Goal: Transaction & Acquisition: Purchase product/service

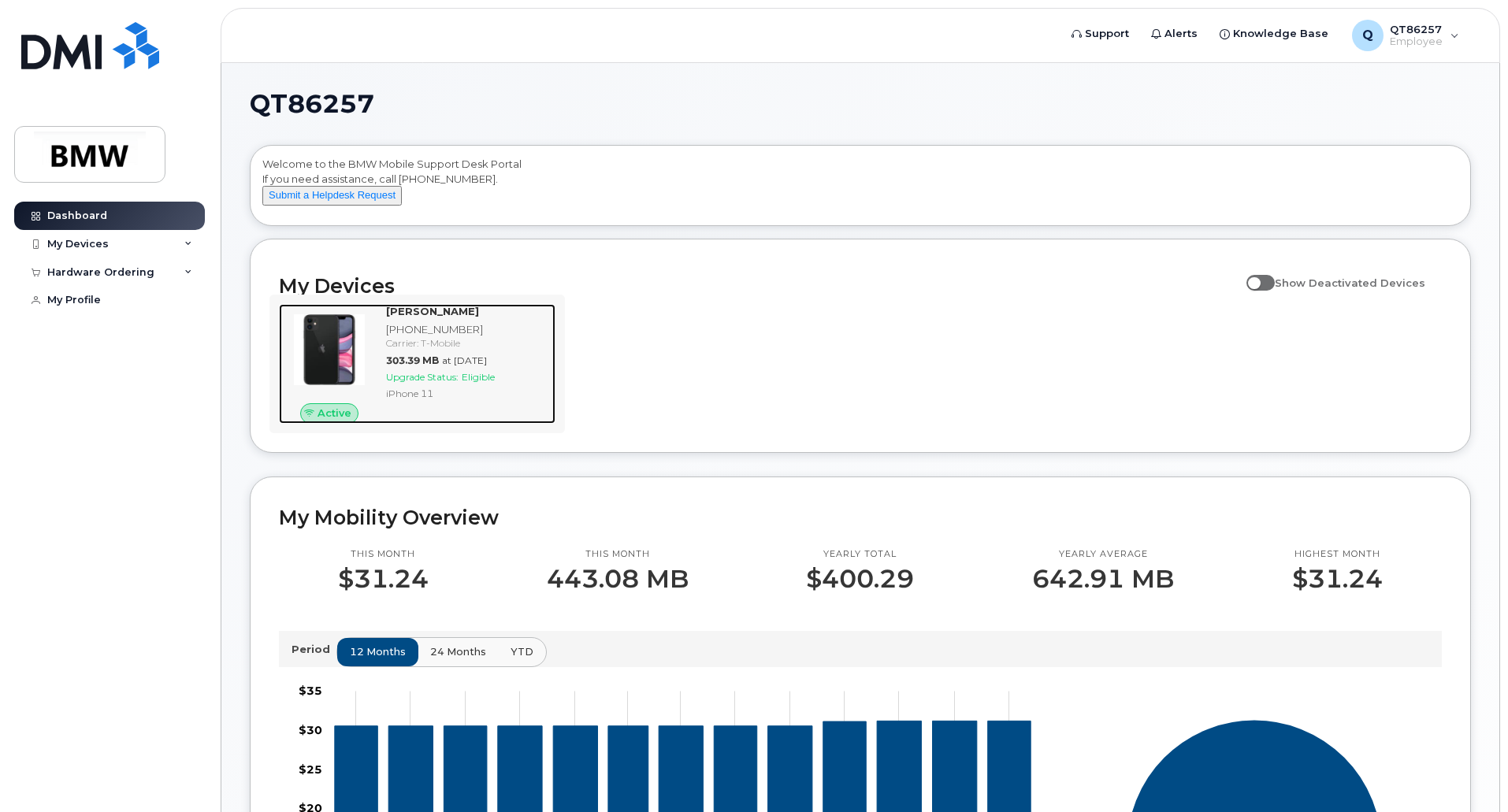
click at [450, 400] on div "Ryan Wentworth 864-567-7253 Carrier: T-Mobile 303.39 MB at Sep 01, 2025 Upgrade…" at bounding box center [467, 364] width 175 height 120
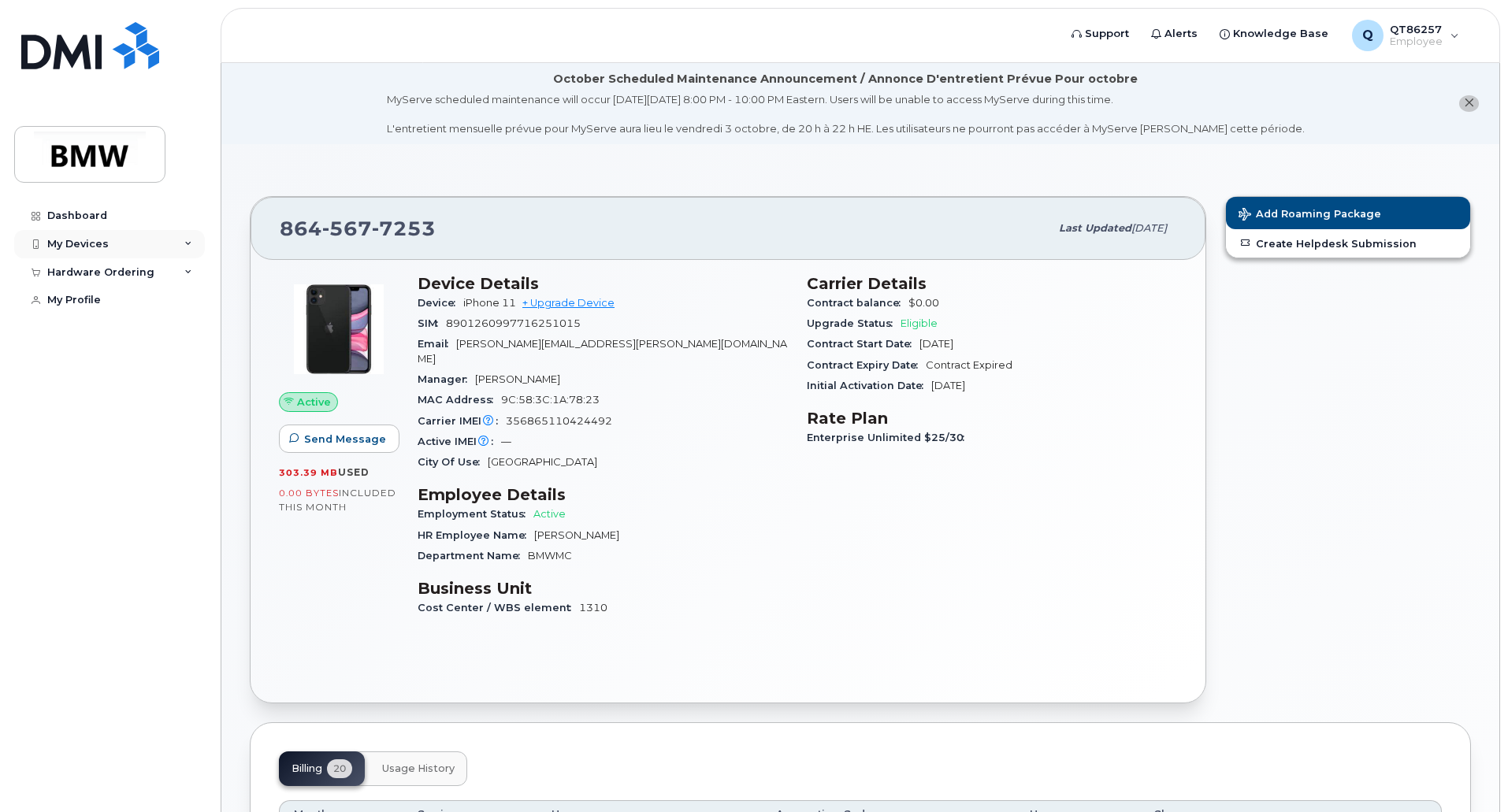
click at [190, 241] on icon at bounding box center [188, 245] width 8 height 8
click at [184, 368] on div "Hardware Ordering" at bounding box center [109, 357] width 191 height 29
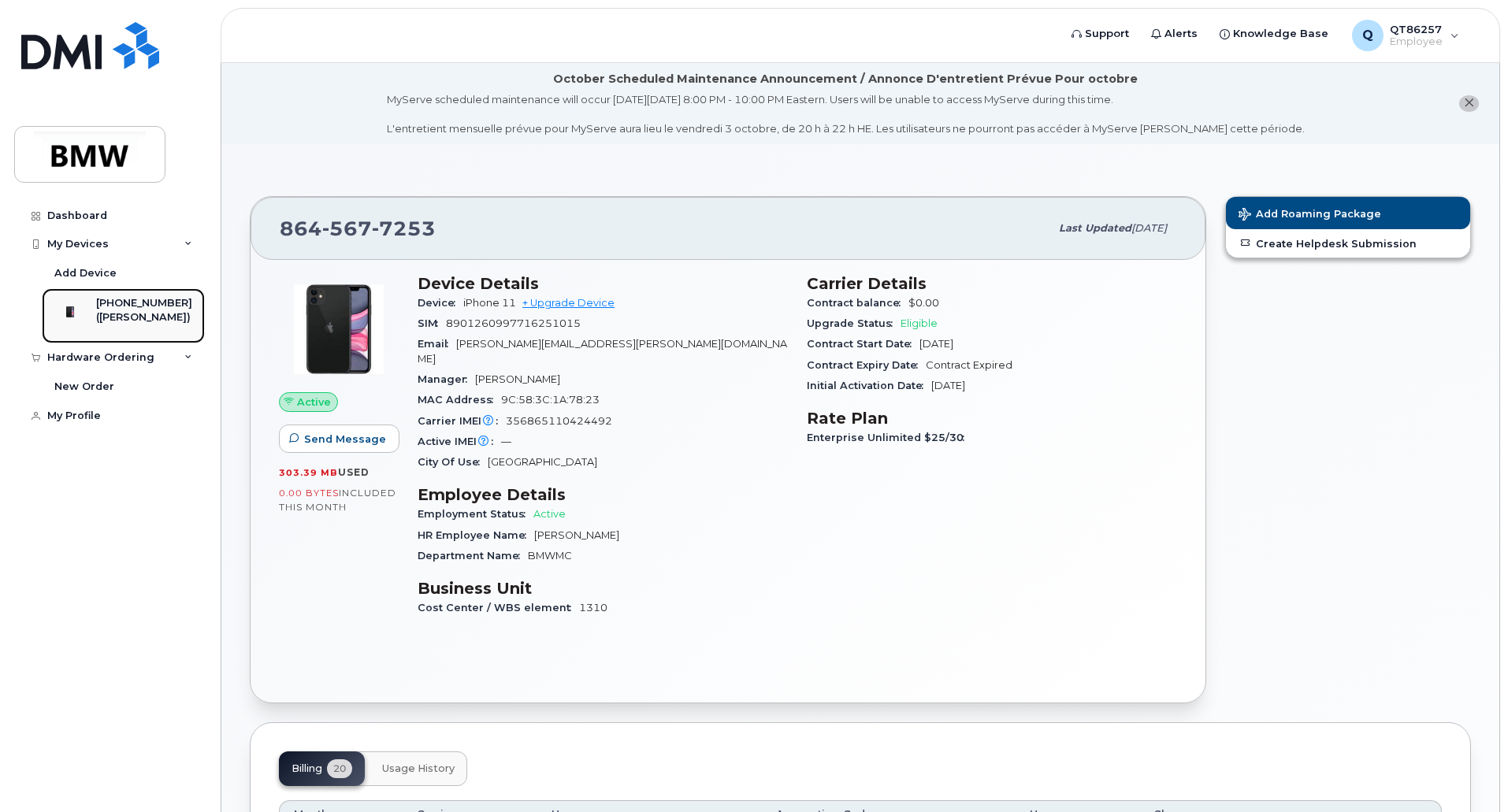
click at [158, 324] on div "([PERSON_NAME])" at bounding box center [144, 317] width 96 height 14
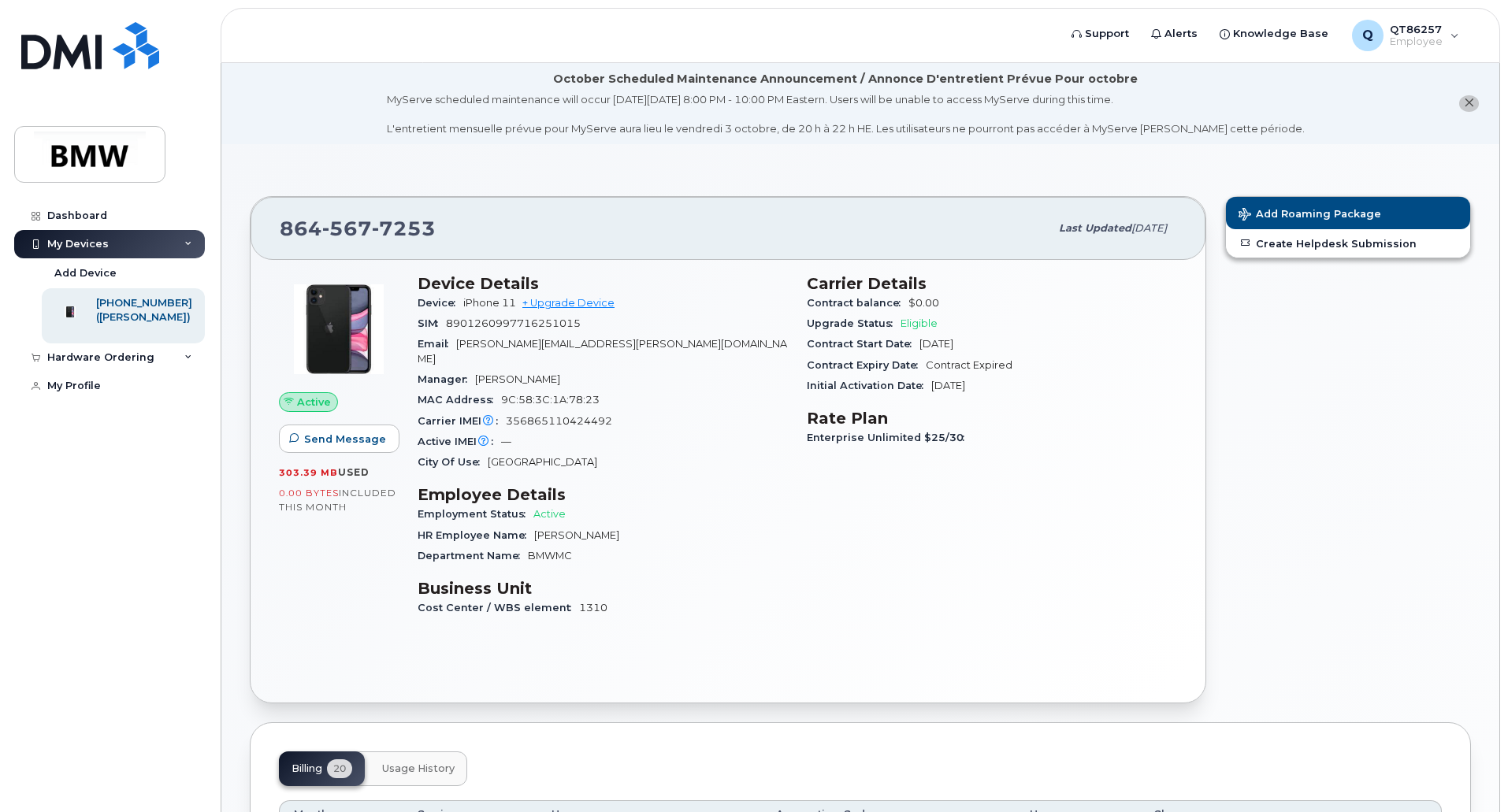
click at [1470, 102] on icon "close notification" at bounding box center [1469, 103] width 11 height 11
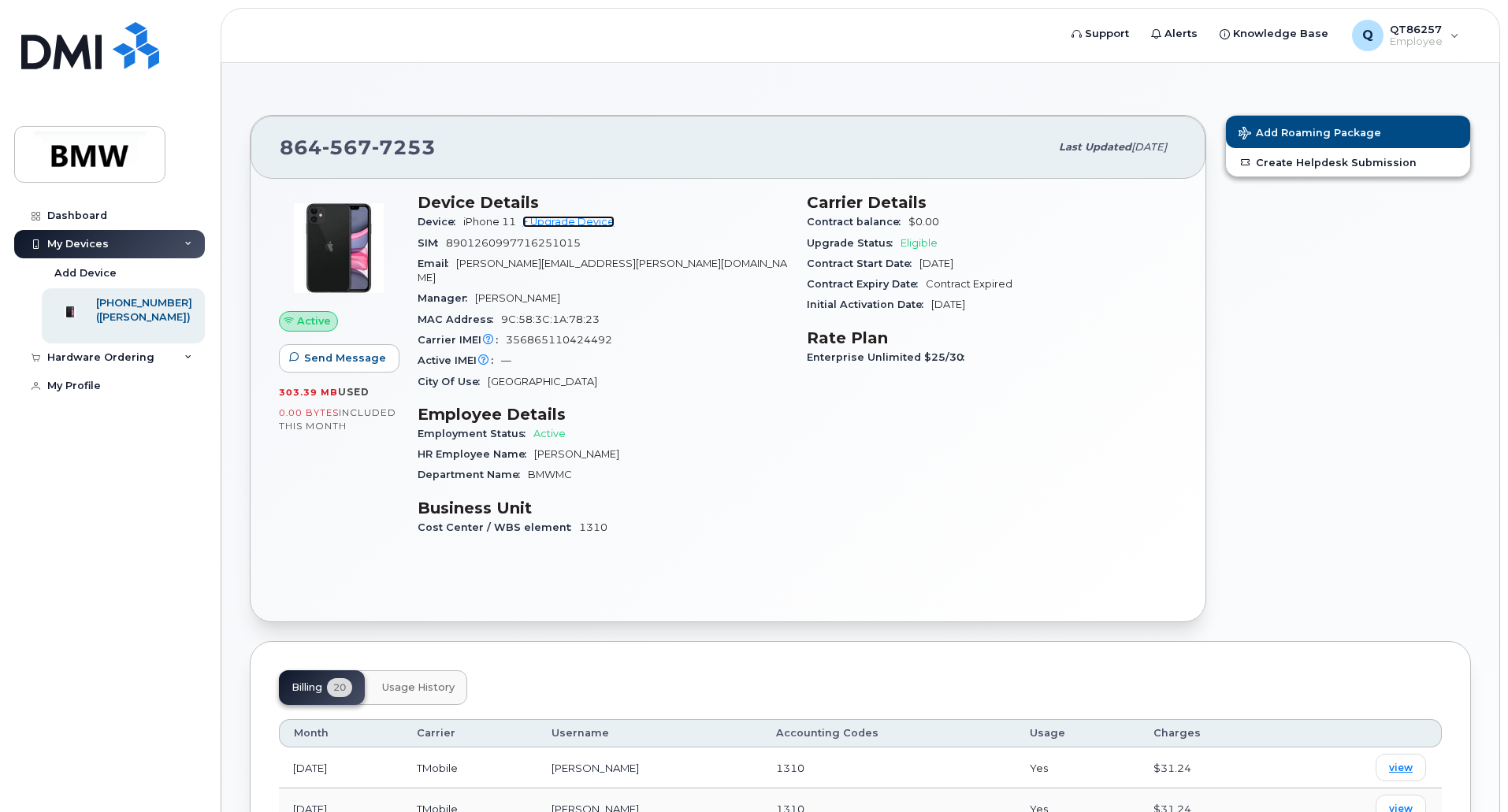
click at [564, 220] on link "+ Upgrade Device" at bounding box center [568, 222] width 92 height 11
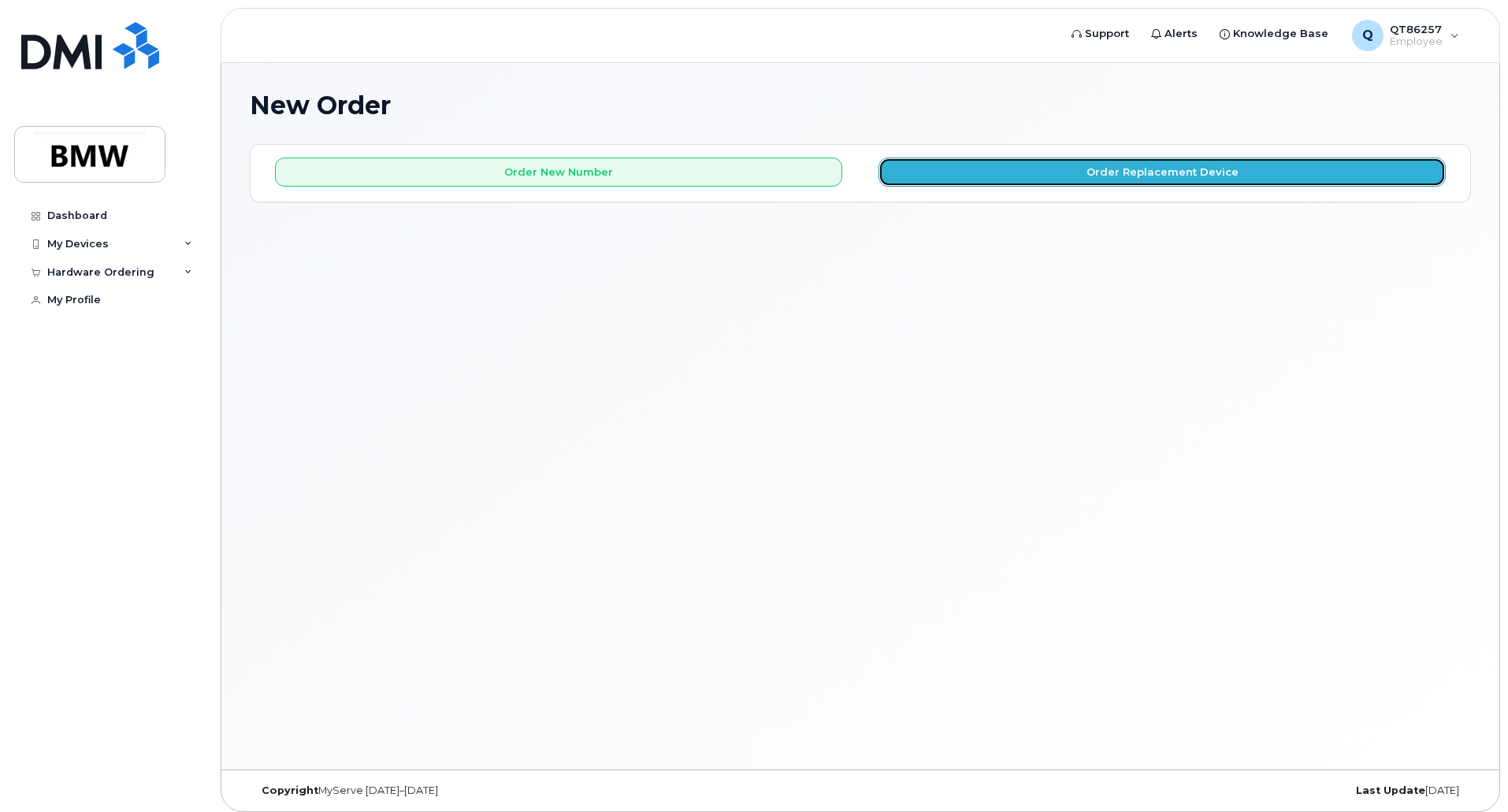
click at [1117, 179] on button "Order Replacement Device" at bounding box center [1161, 172] width 567 height 29
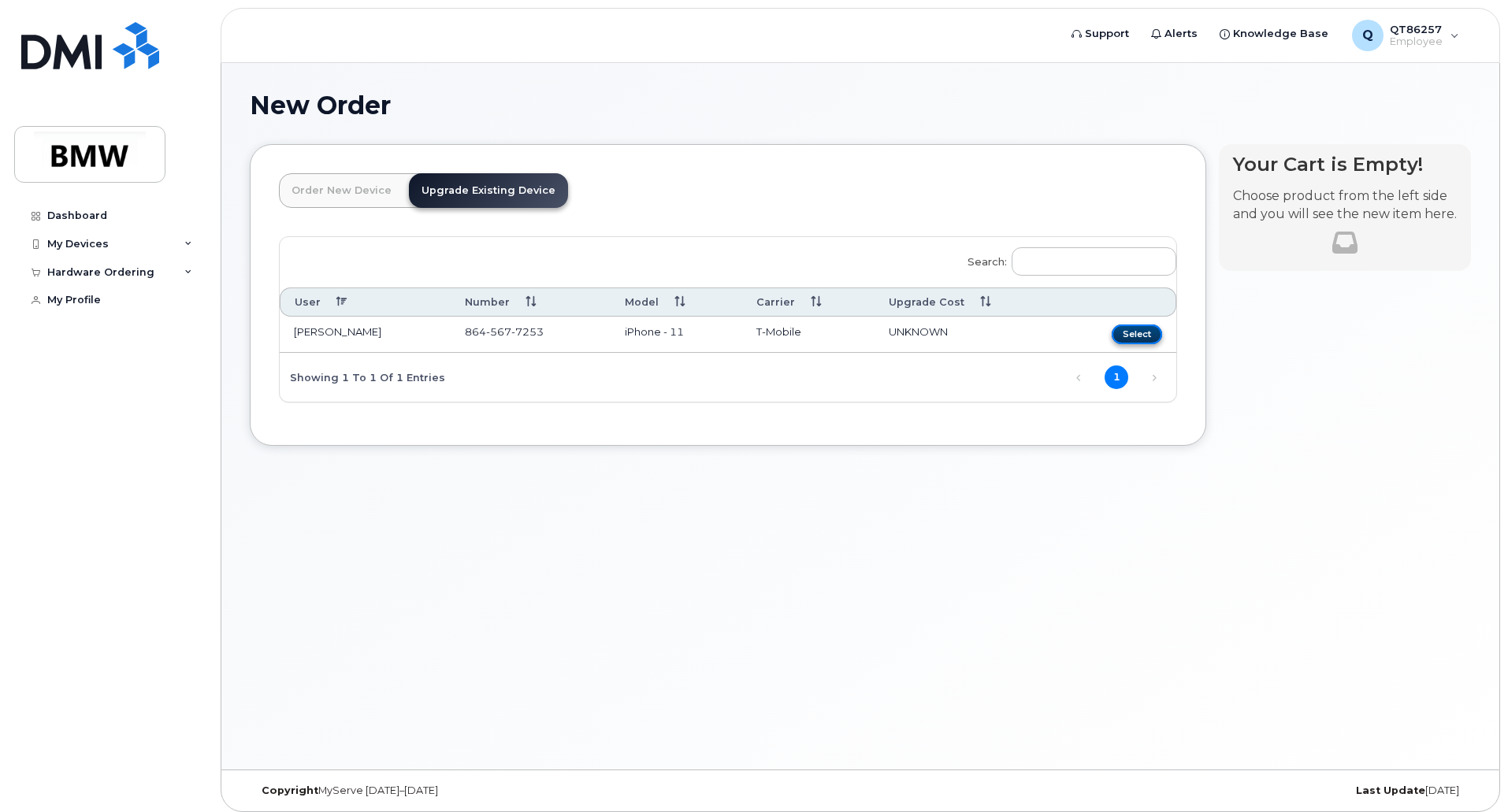
click at [1139, 335] on button "Select" at bounding box center [1137, 334] width 51 height 20
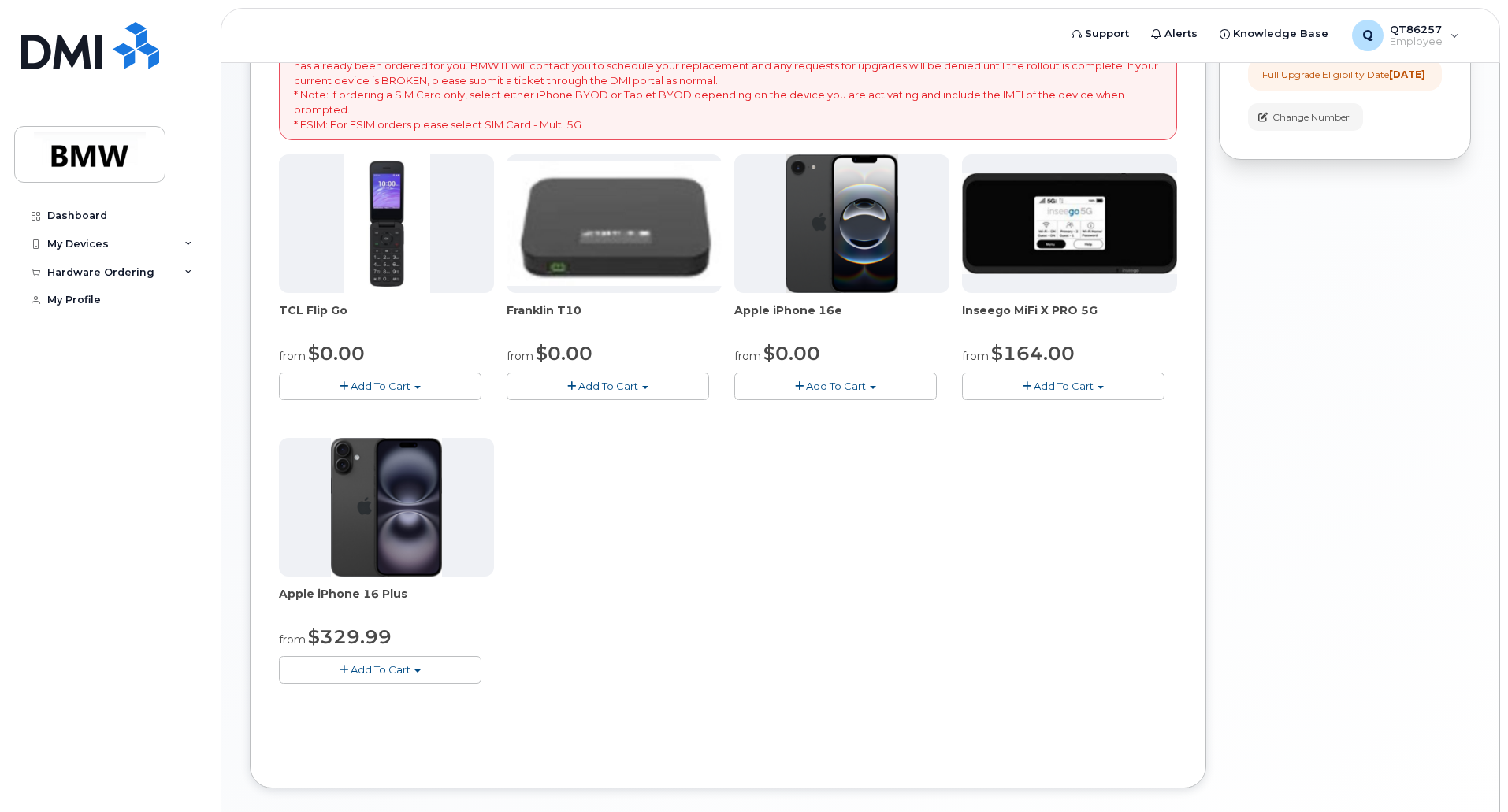
scroll to position [193, 0]
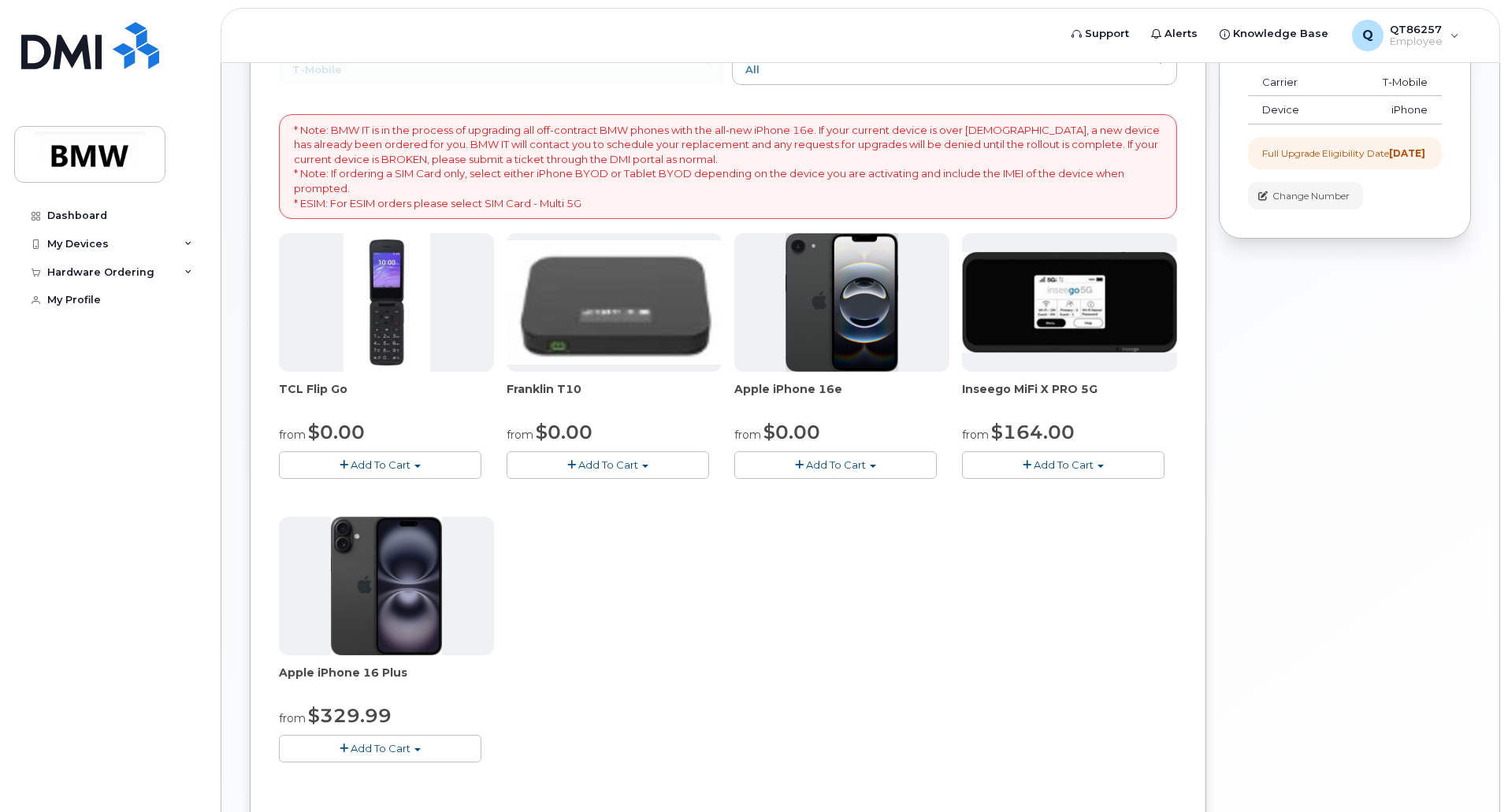
click at [879, 466] on button "Add To Cart" at bounding box center [835, 465] width 202 height 28
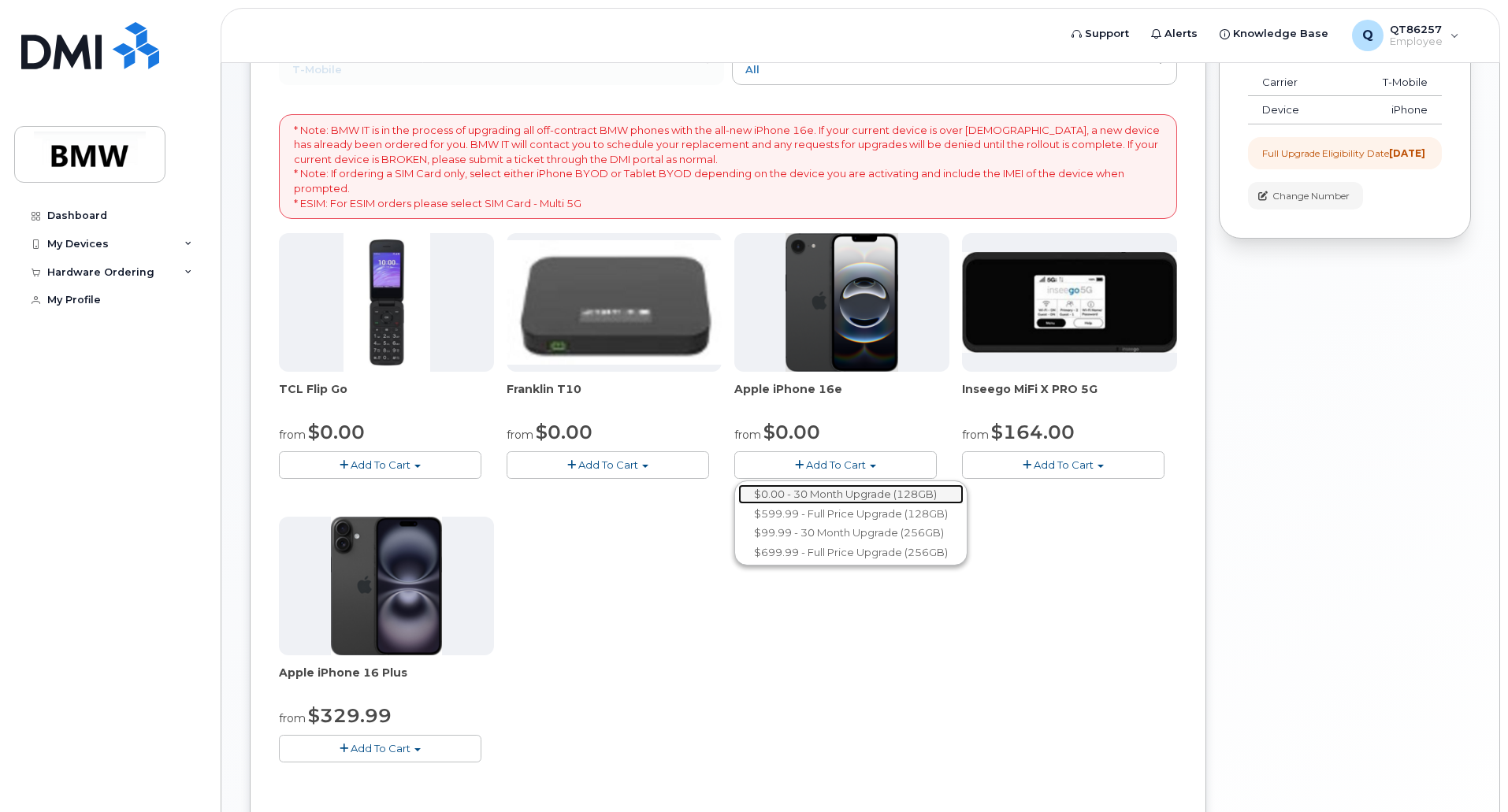
click at [854, 493] on link "$0.00 - 30 Month Upgrade (128GB)" at bounding box center [851, 494] width 225 height 20
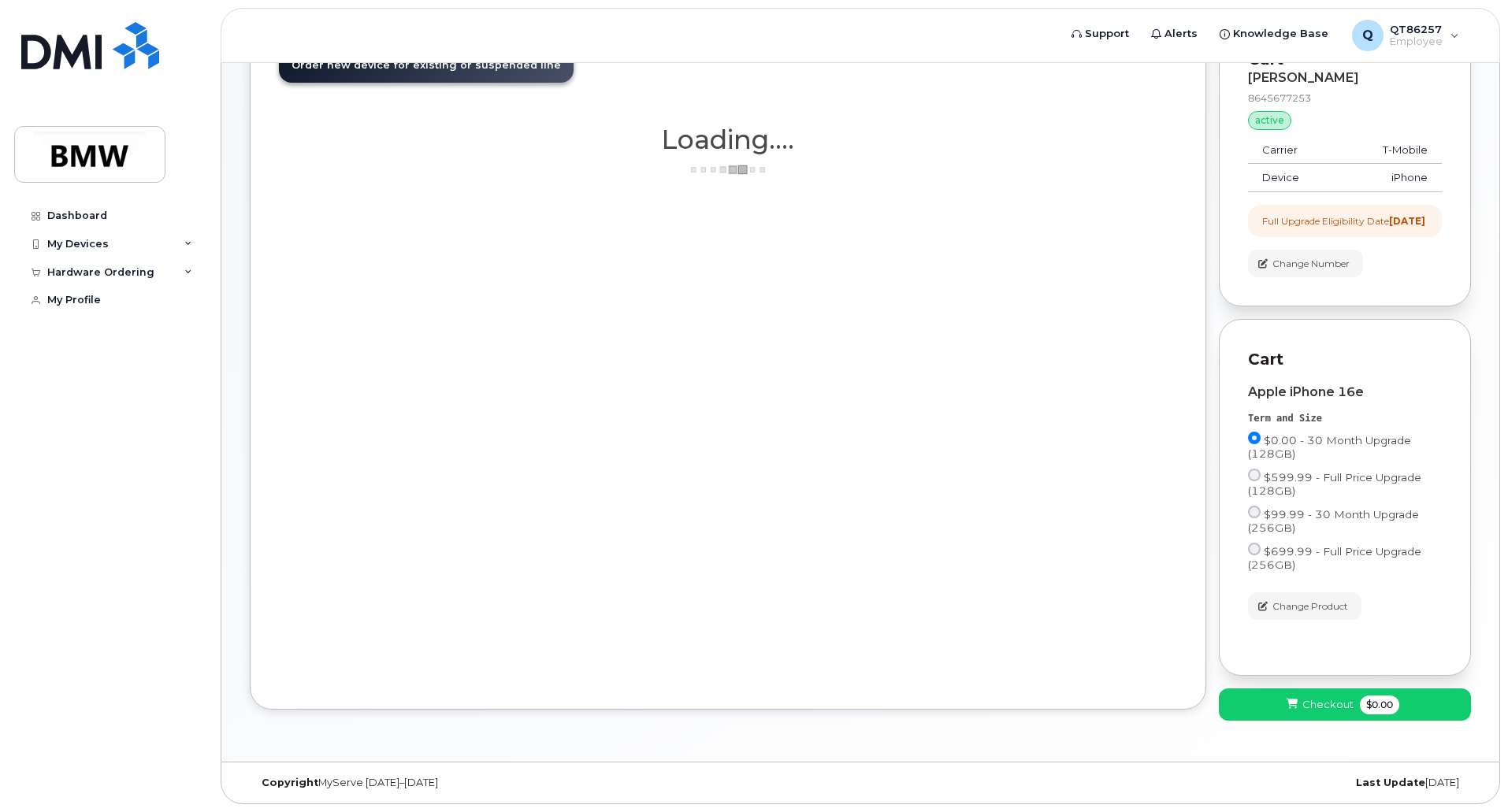
scroll to position [139, 0]
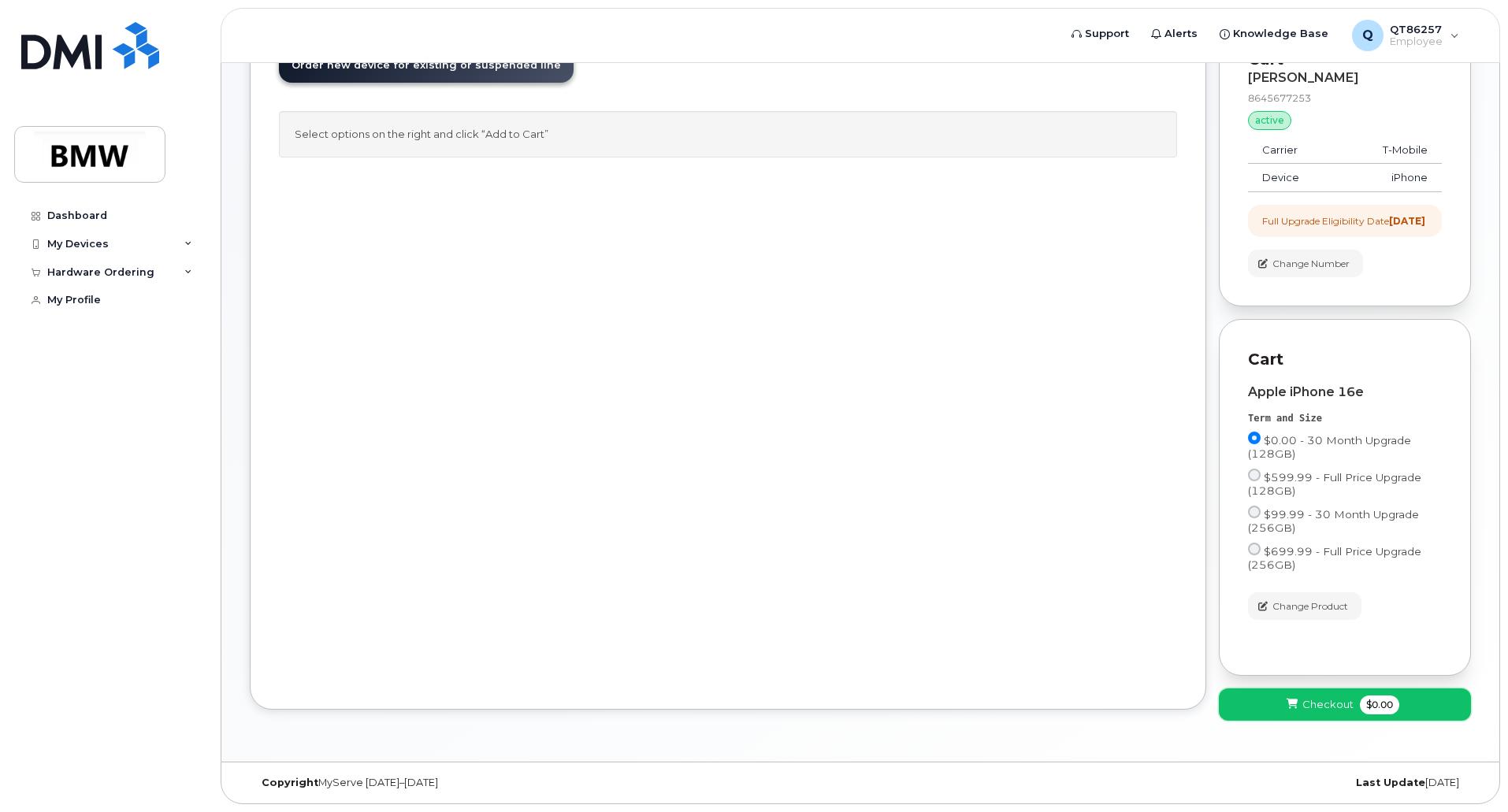
click at [1375, 705] on span "$0.00" at bounding box center [1379, 704] width 39 height 19
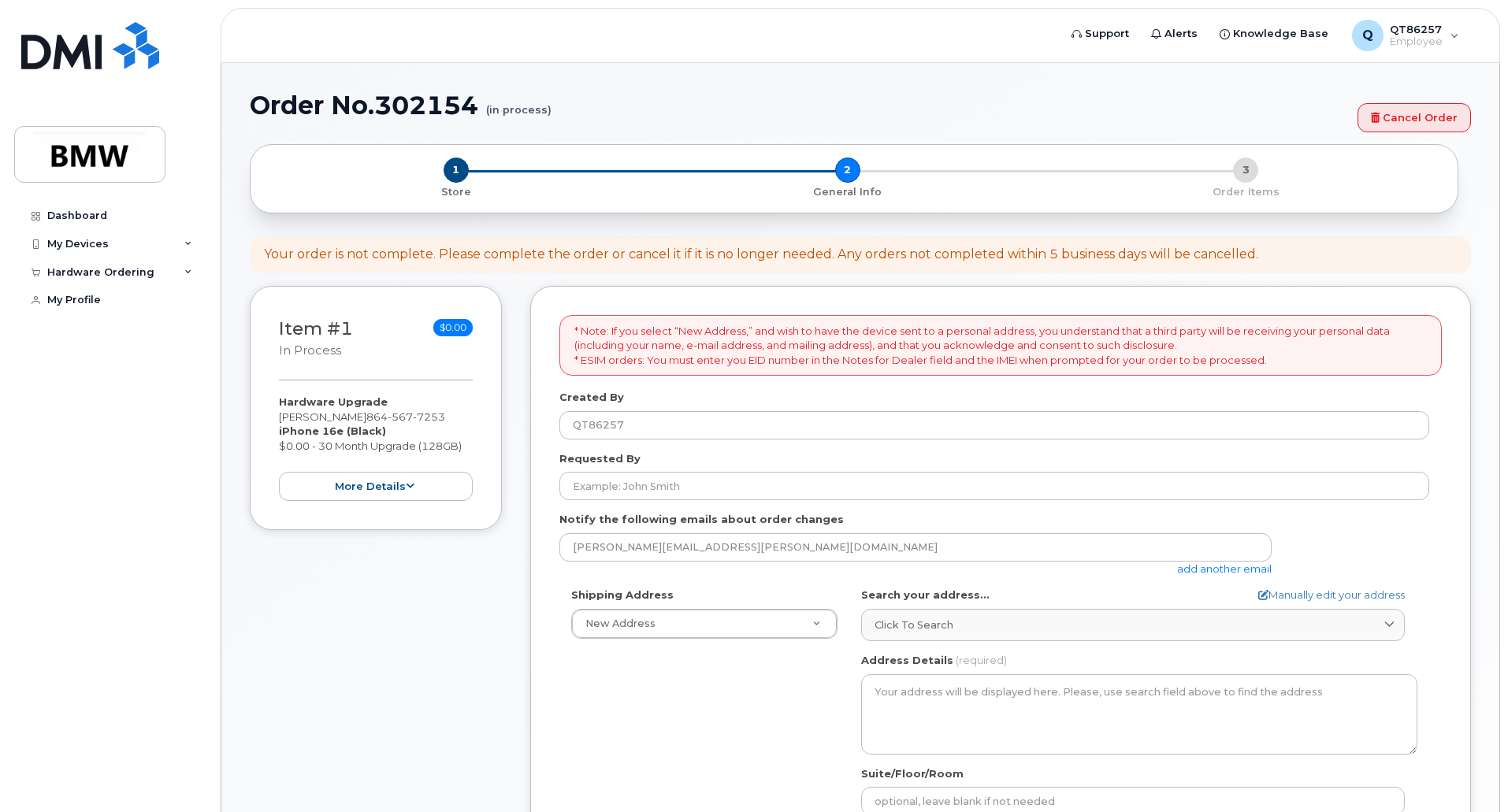
select select
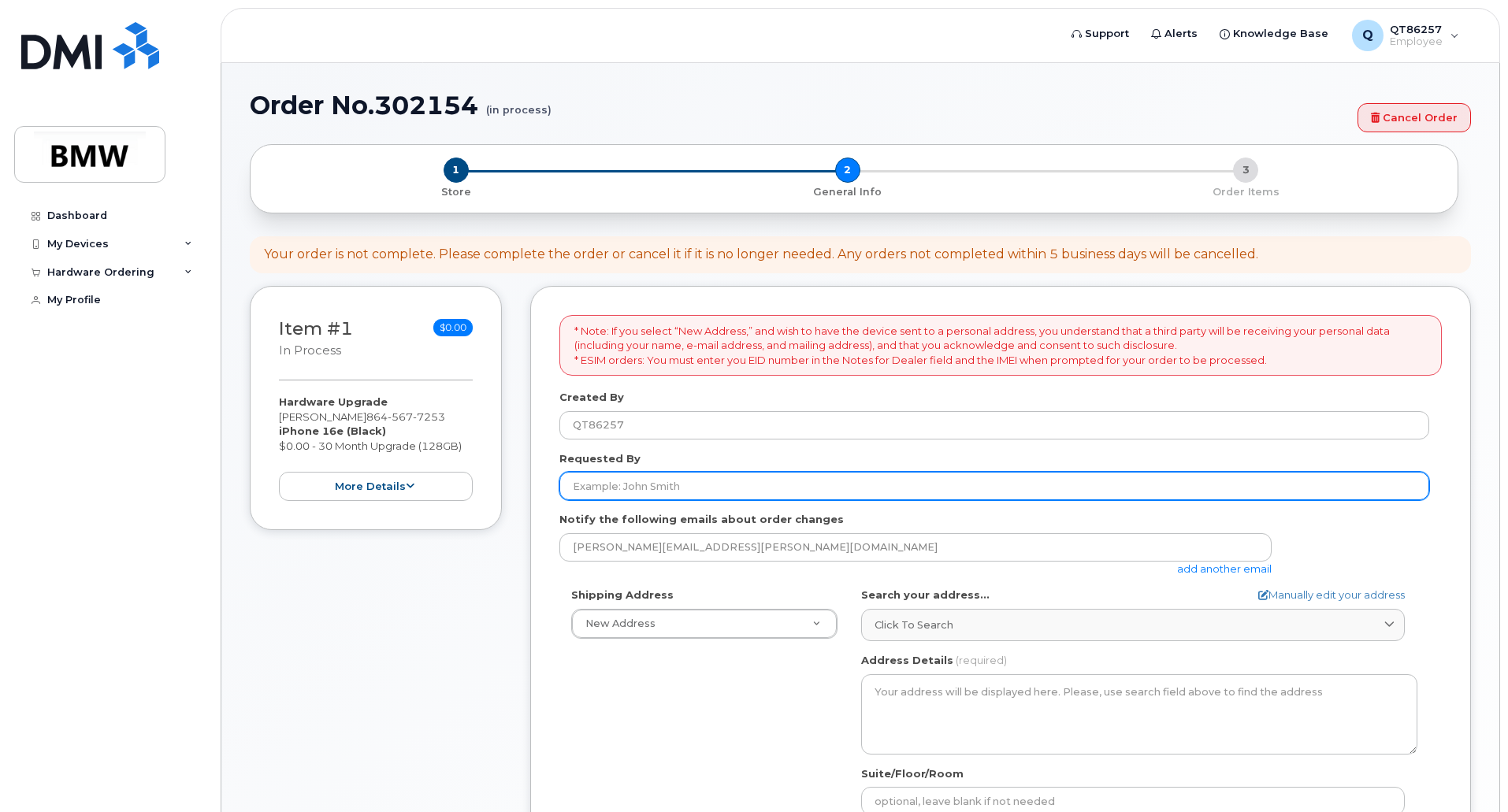
click at [682, 479] on input "Requested By" at bounding box center [994, 486] width 869 height 29
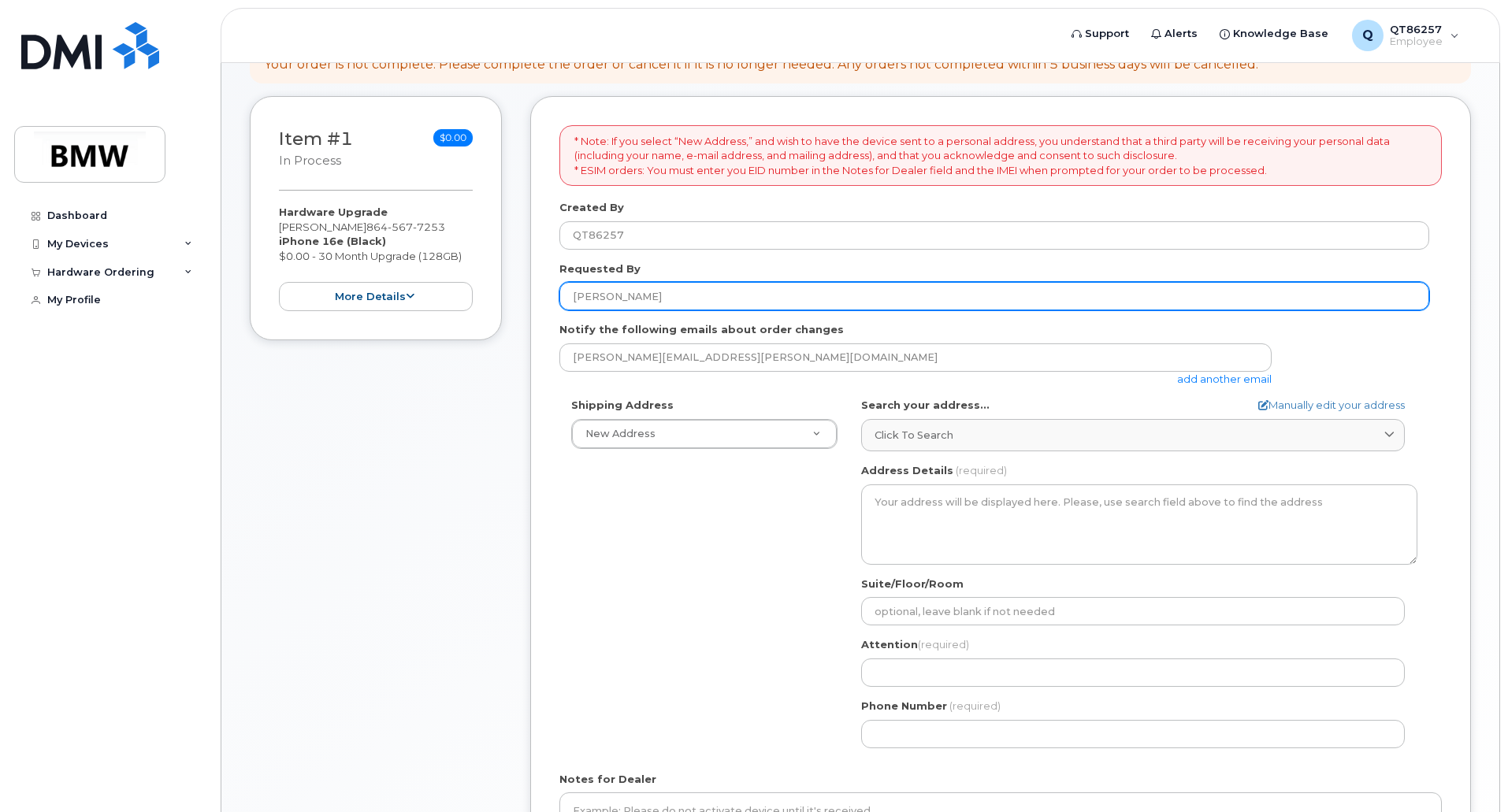
scroll to position [236, 0]
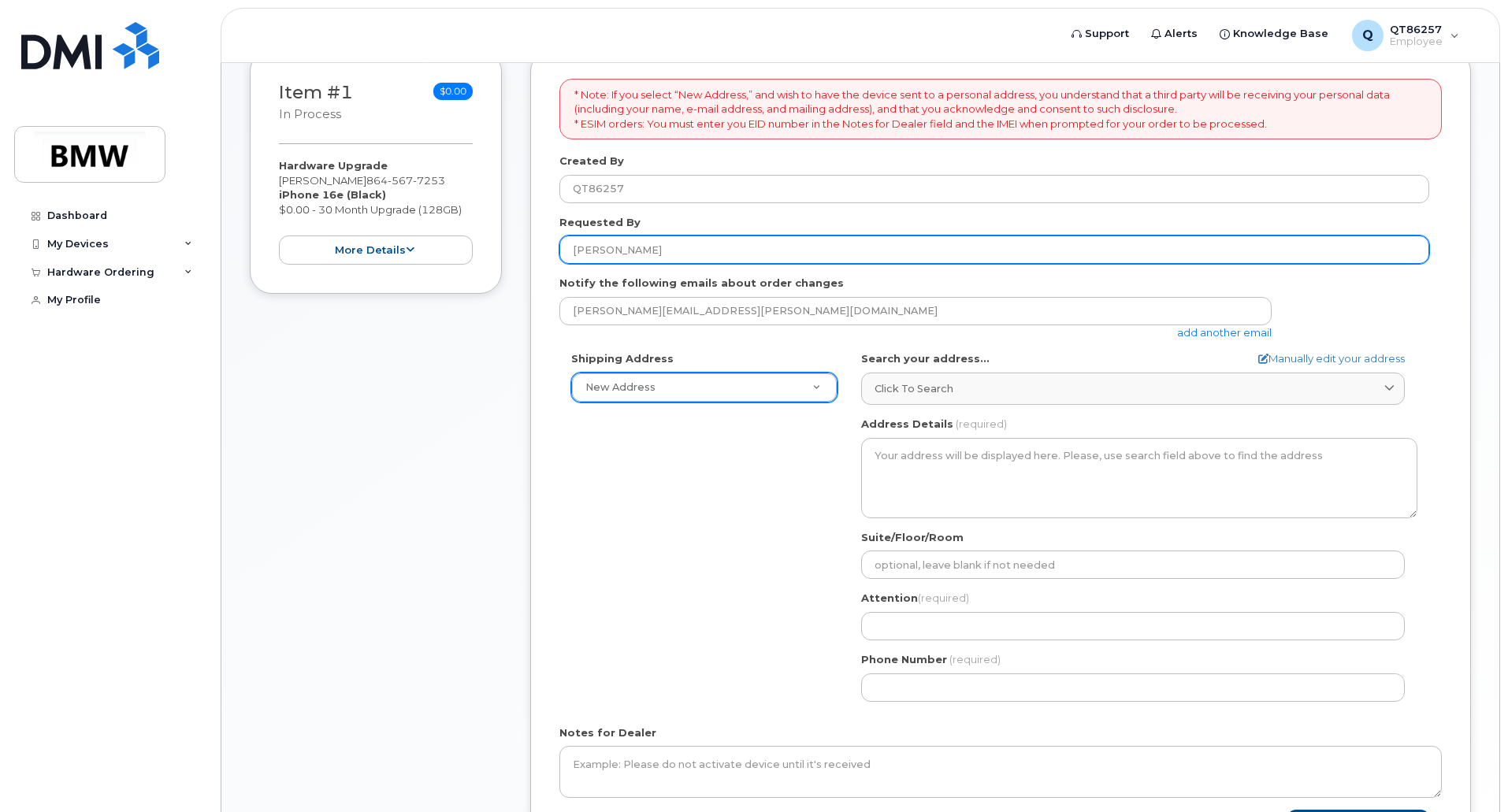
type input "[PERSON_NAME]"
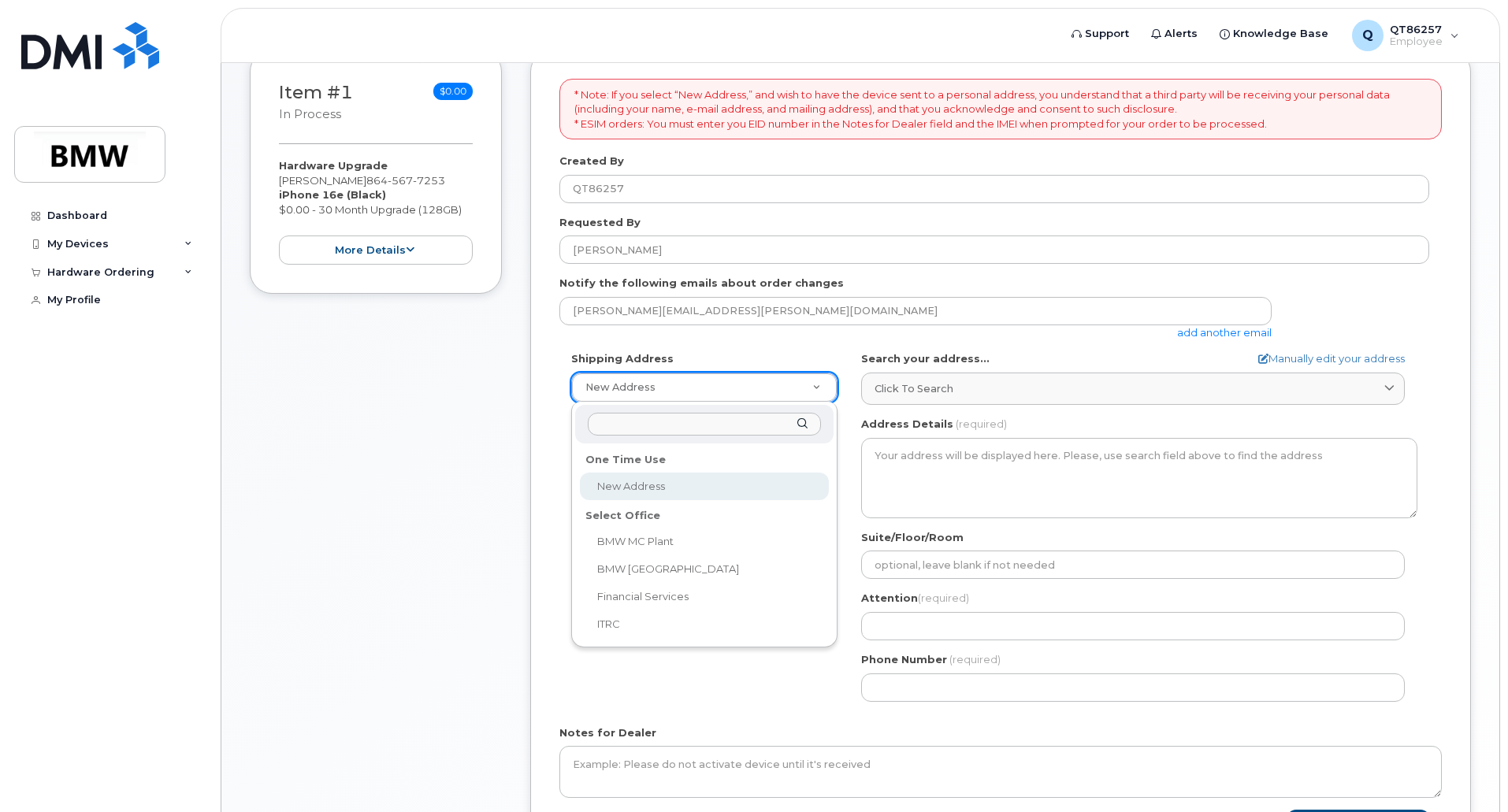
select select
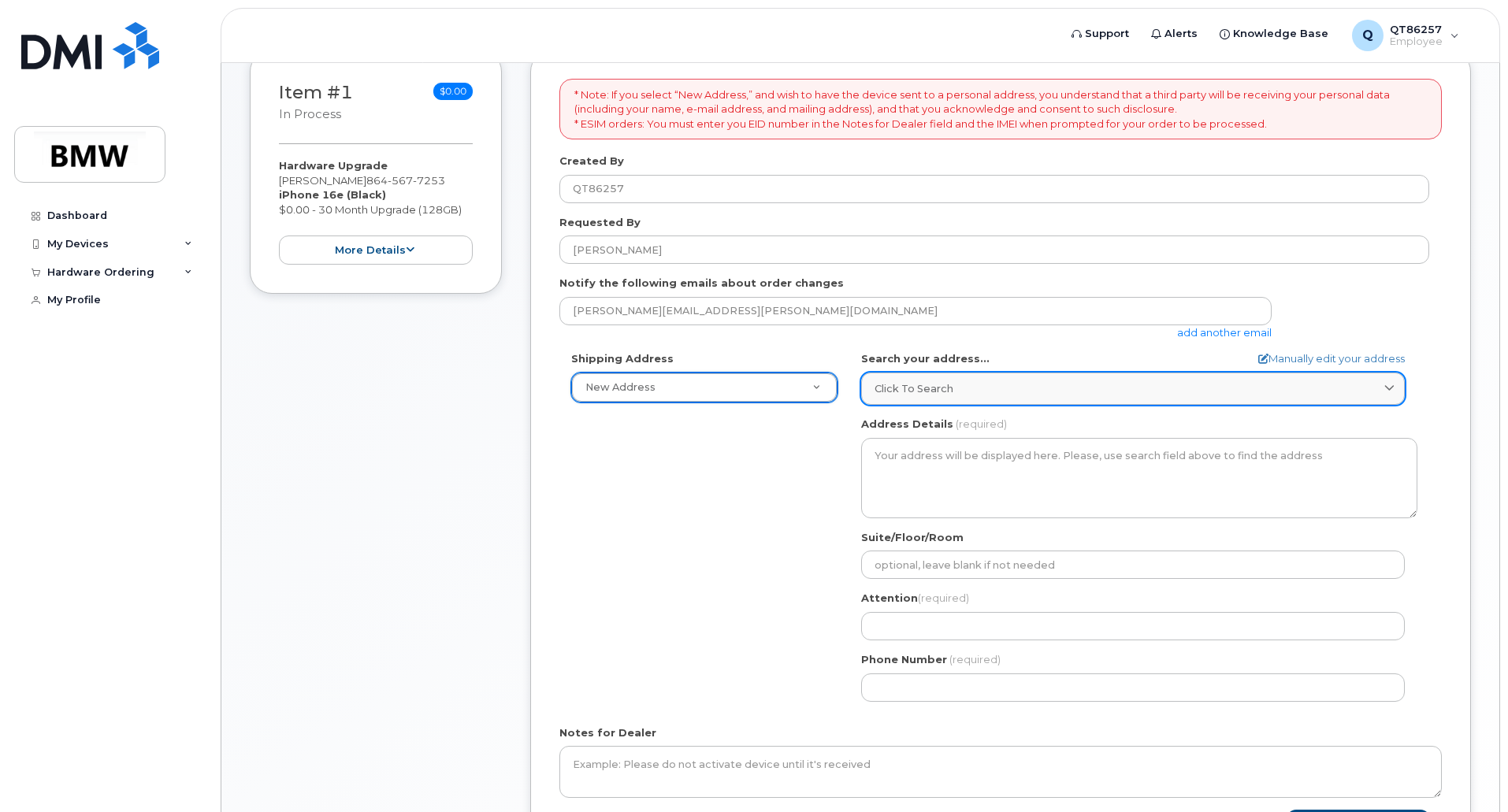
click at [947, 393] on span "Click to search" at bounding box center [913, 389] width 79 height 15
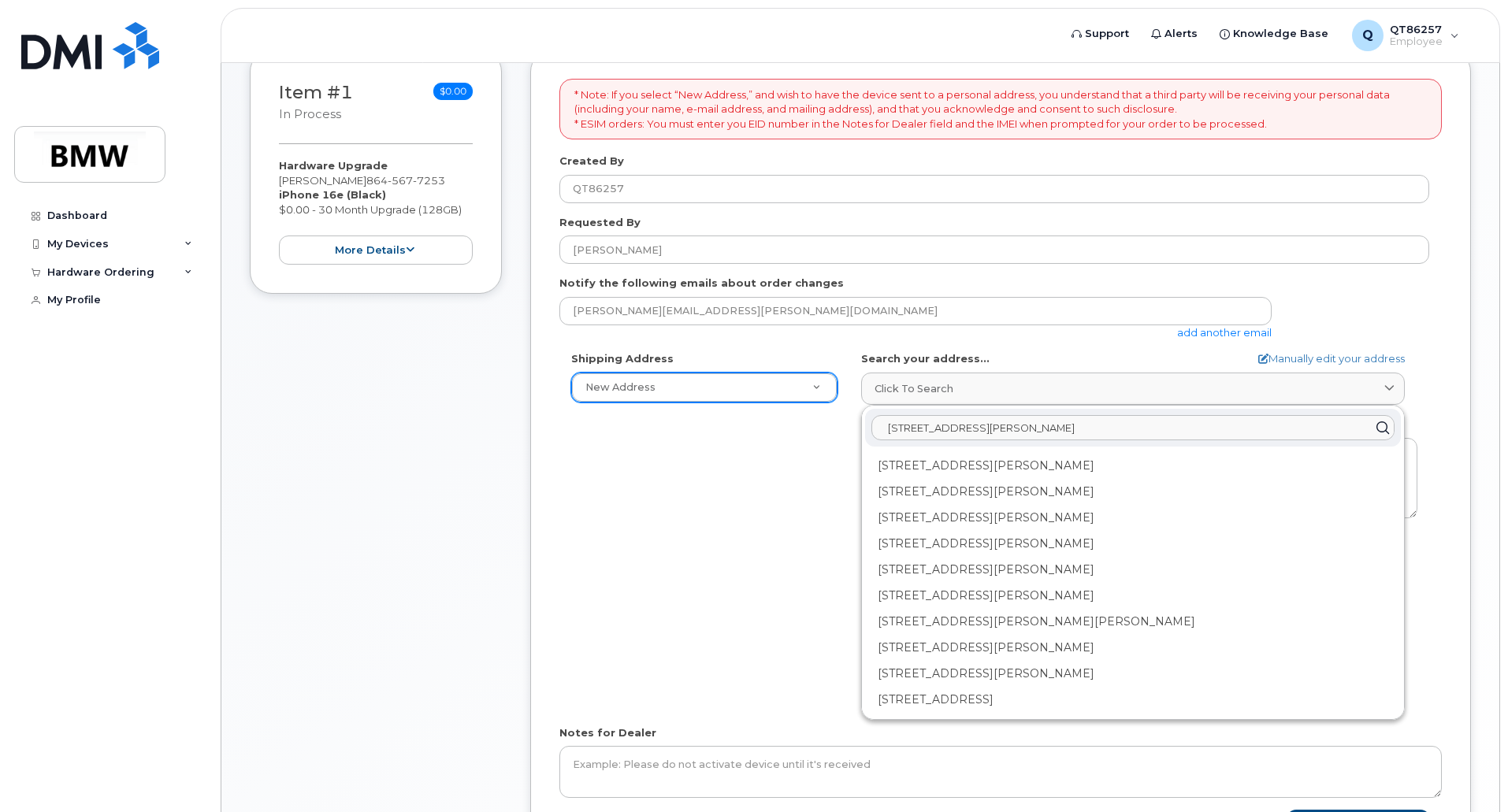
type input "[STREET_ADDRESS][PERSON_NAME]"
drag, startPoint x: 1098, startPoint y: 423, endPoint x: 844, endPoint y: 420, distance: 254.0
click at [844, 420] on div "Shipping Address New Address New Address BMW MC Plant BMW North America Financi…" at bounding box center [994, 532] width 869 height 361
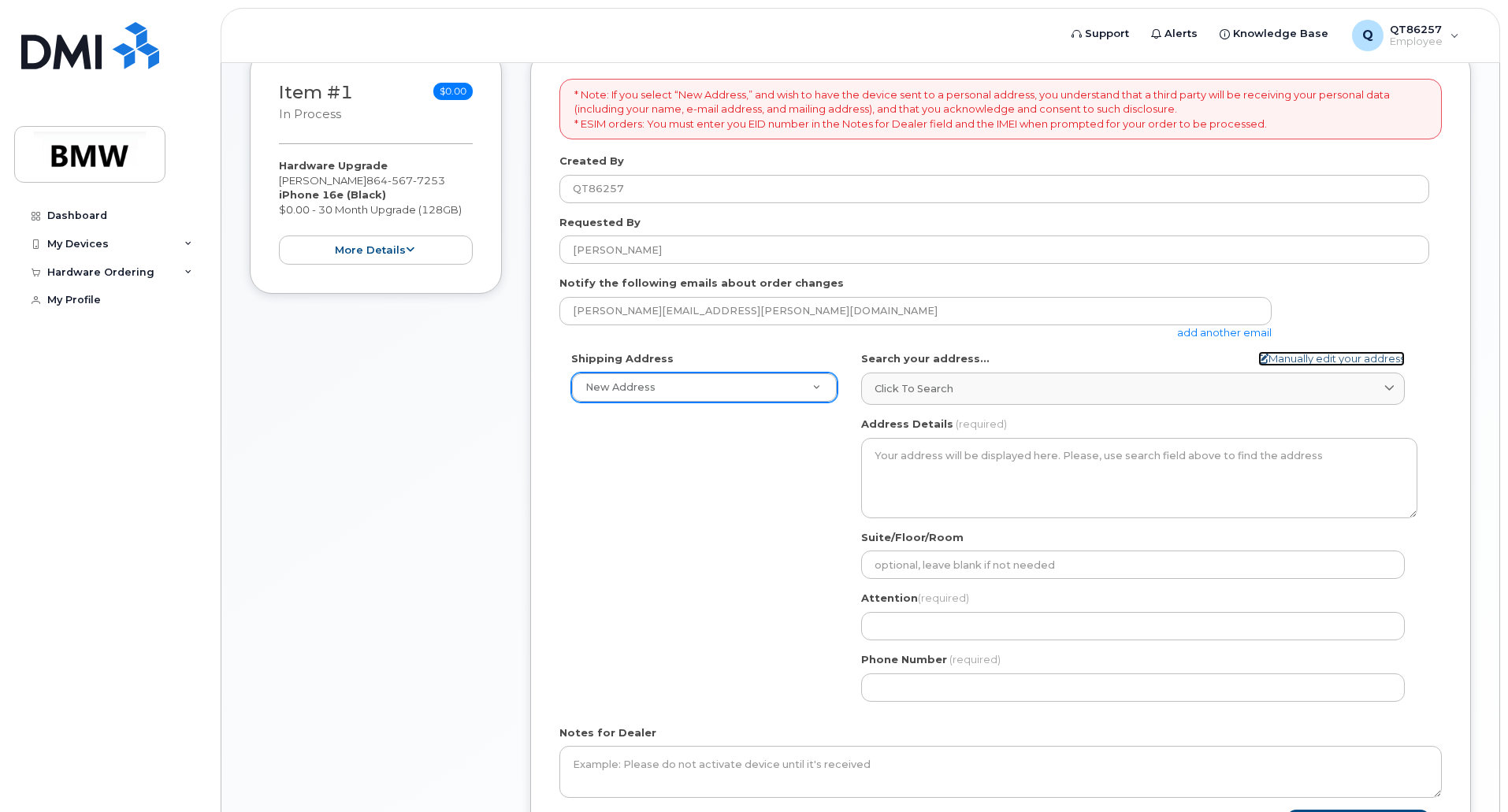
click at [1334, 357] on link "Manually edit your address" at bounding box center [1332, 359] width 147 height 15
select select
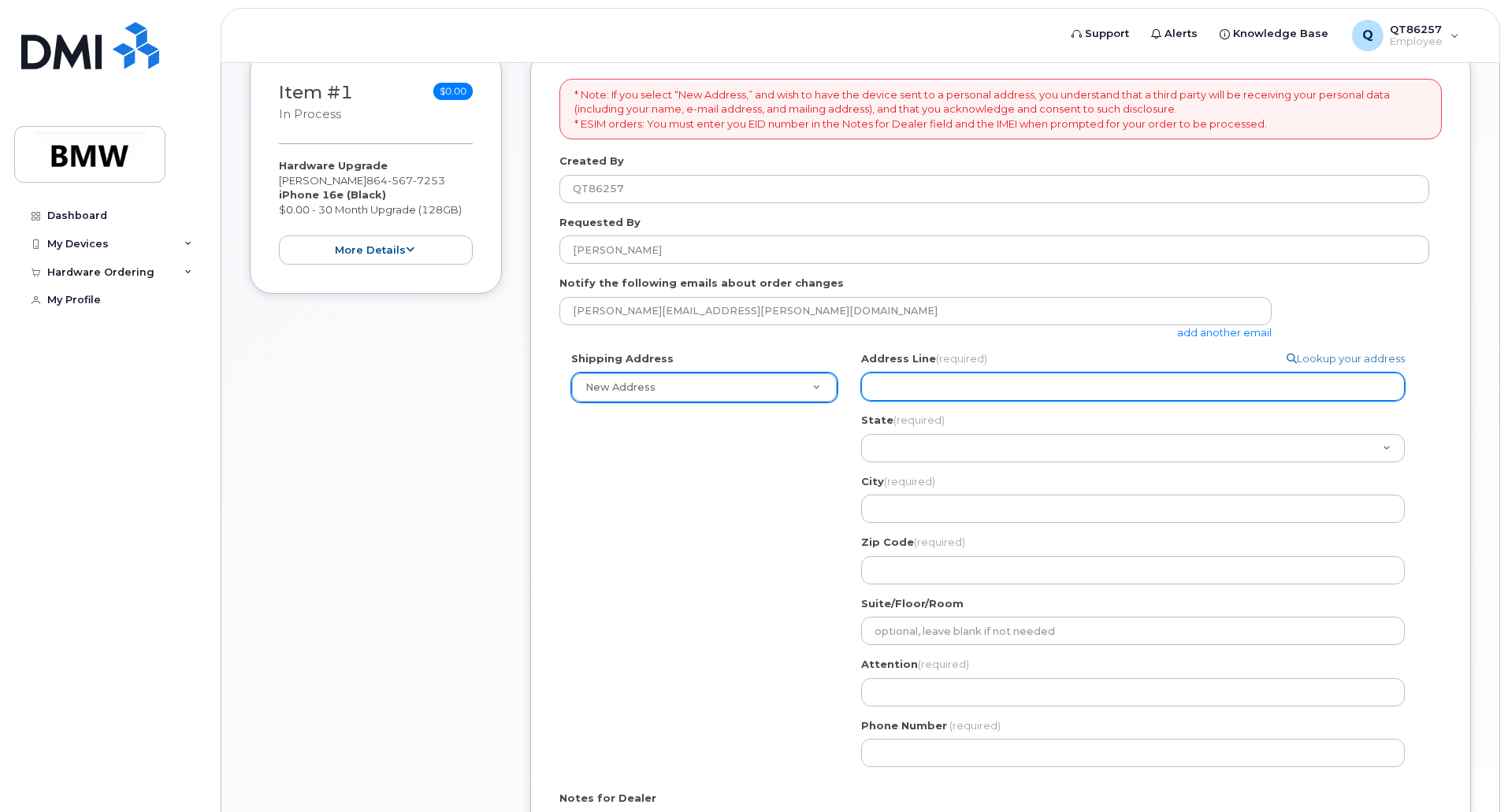
click at [1001, 377] on input "Address Line (required)" at bounding box center [1133, 386] width 544 height 29
type input "304 Tanner Chase Way"
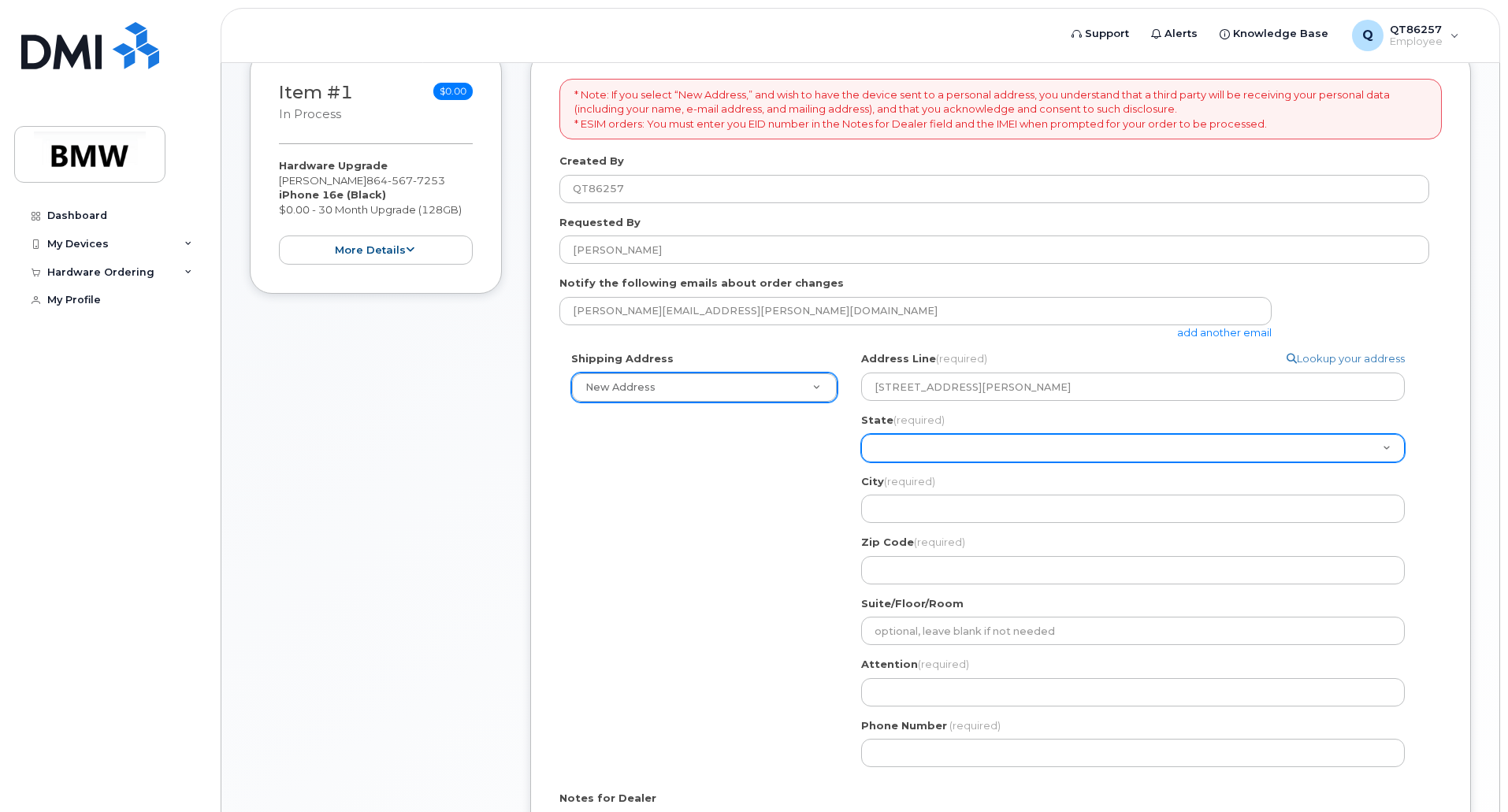
select select "SC"
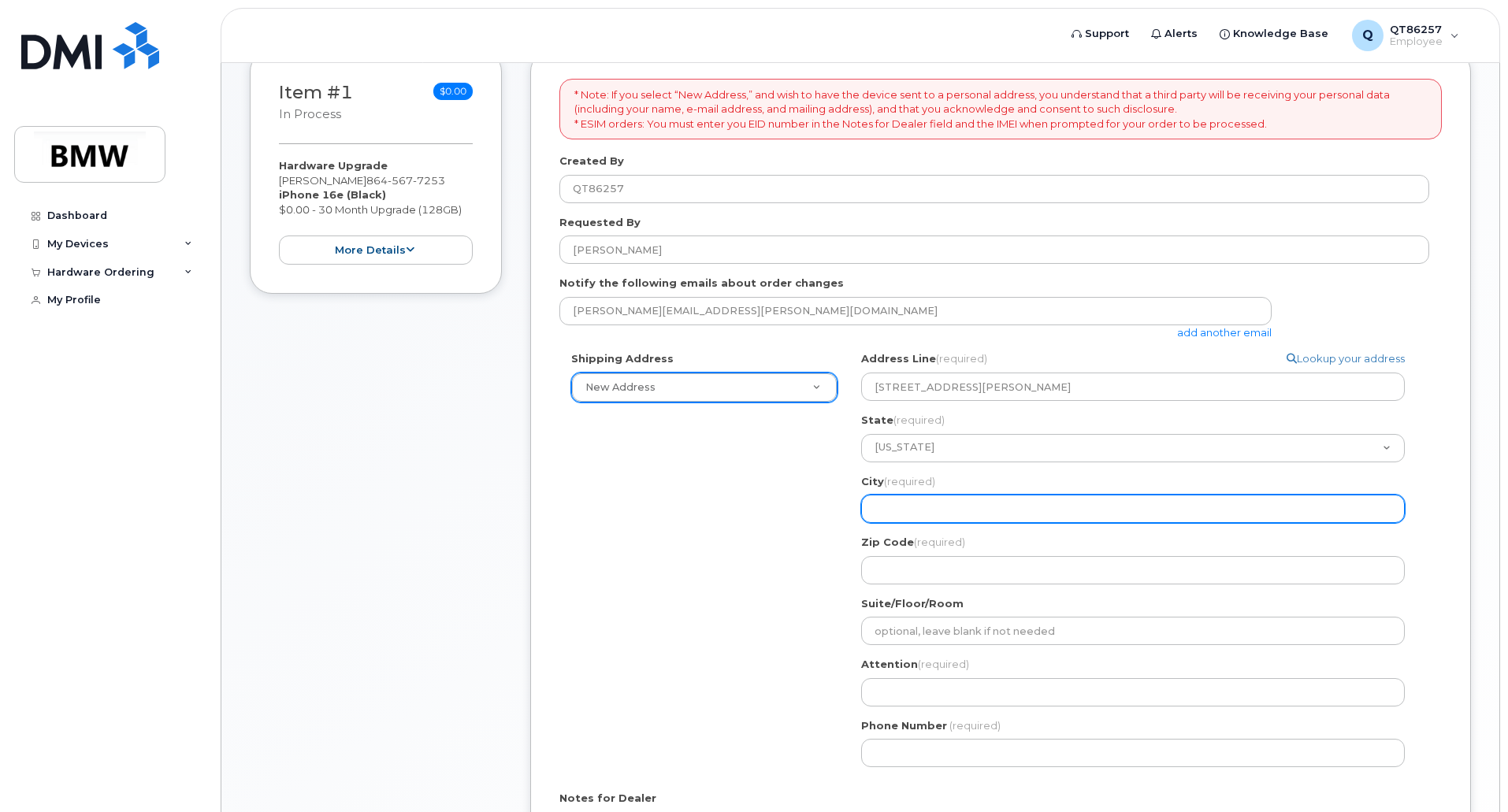
type input "Greenville"
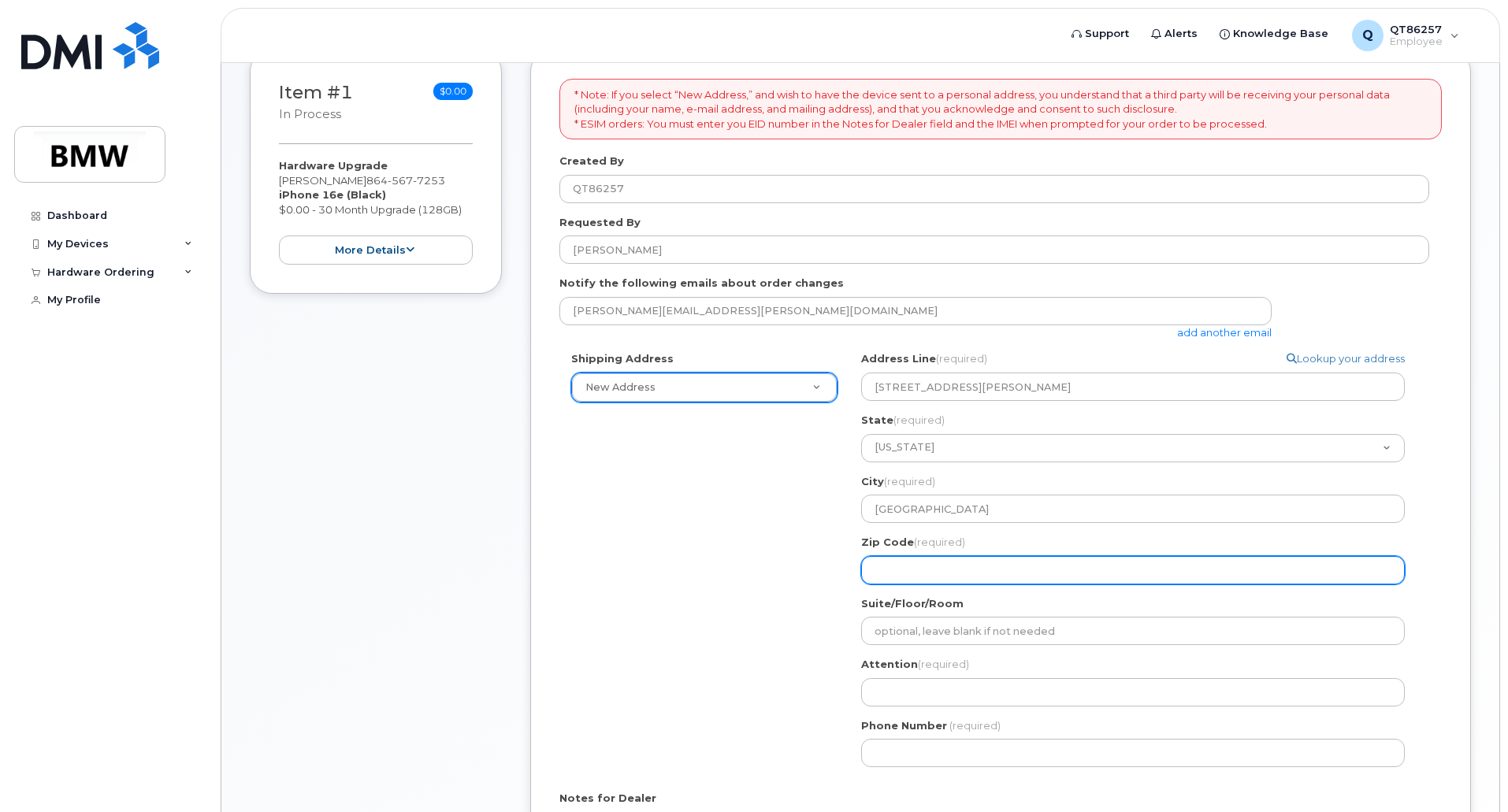
type input "29607"
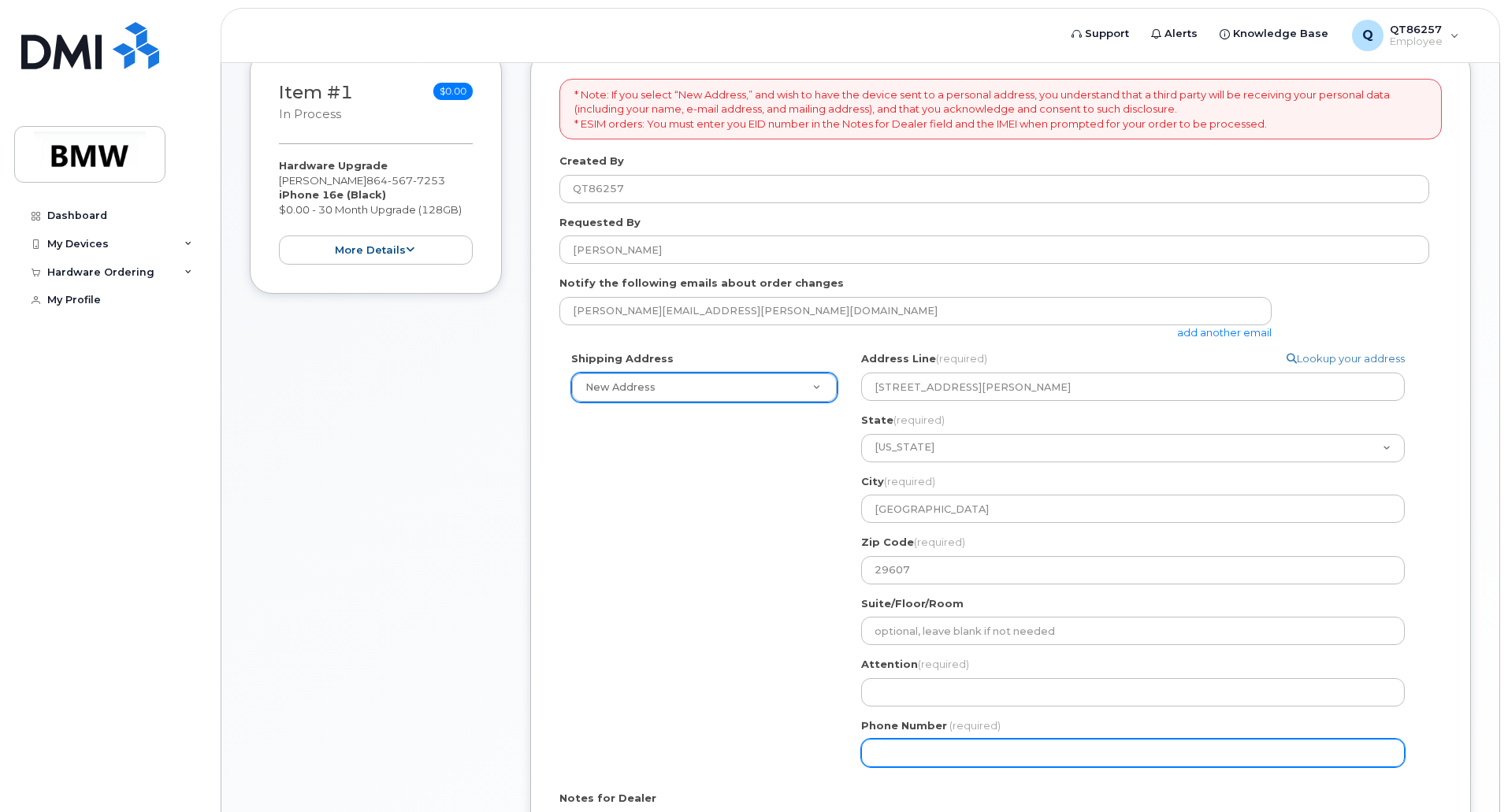
type input "8642756574"
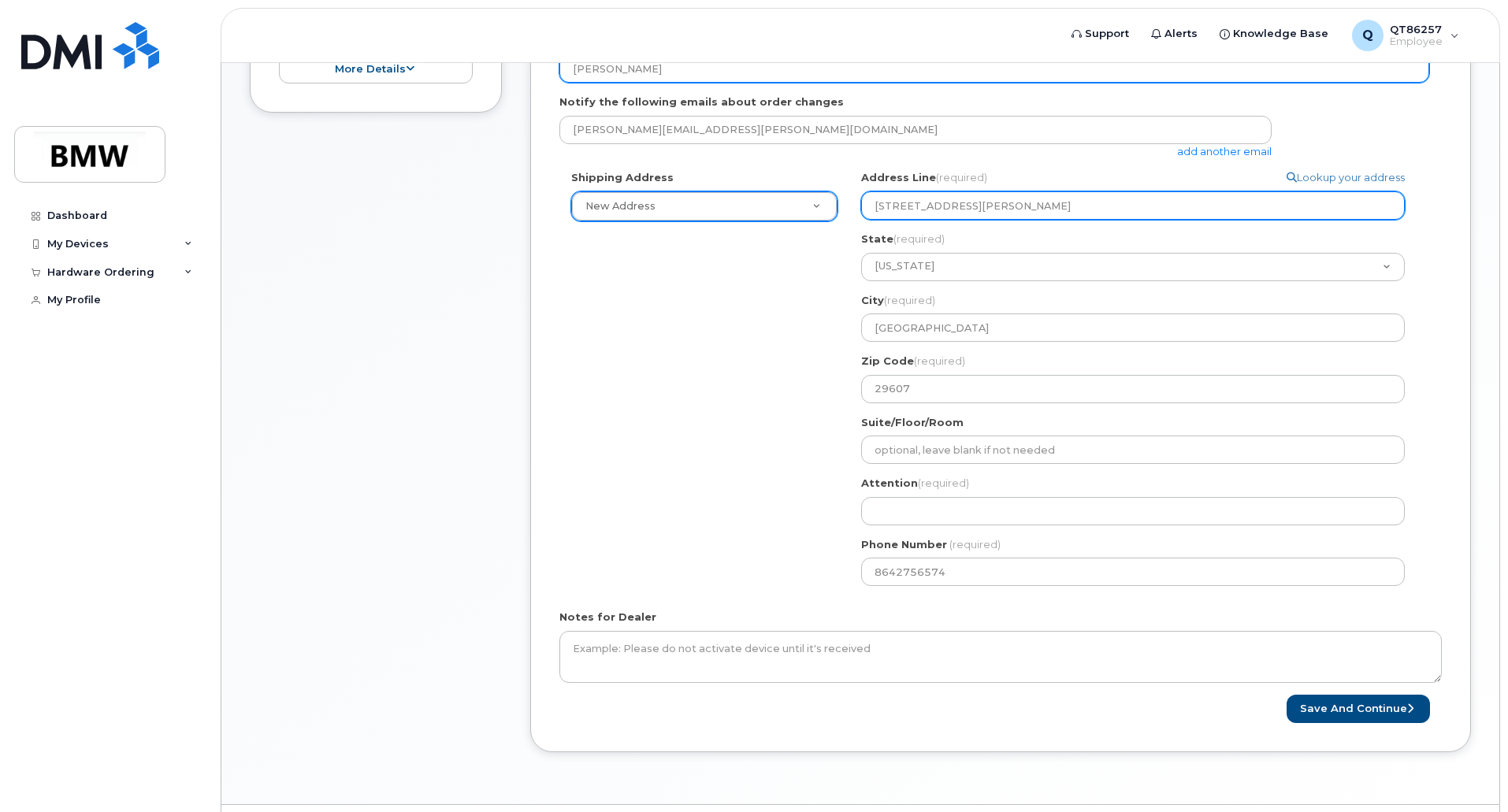
scroll to position [460, 0]
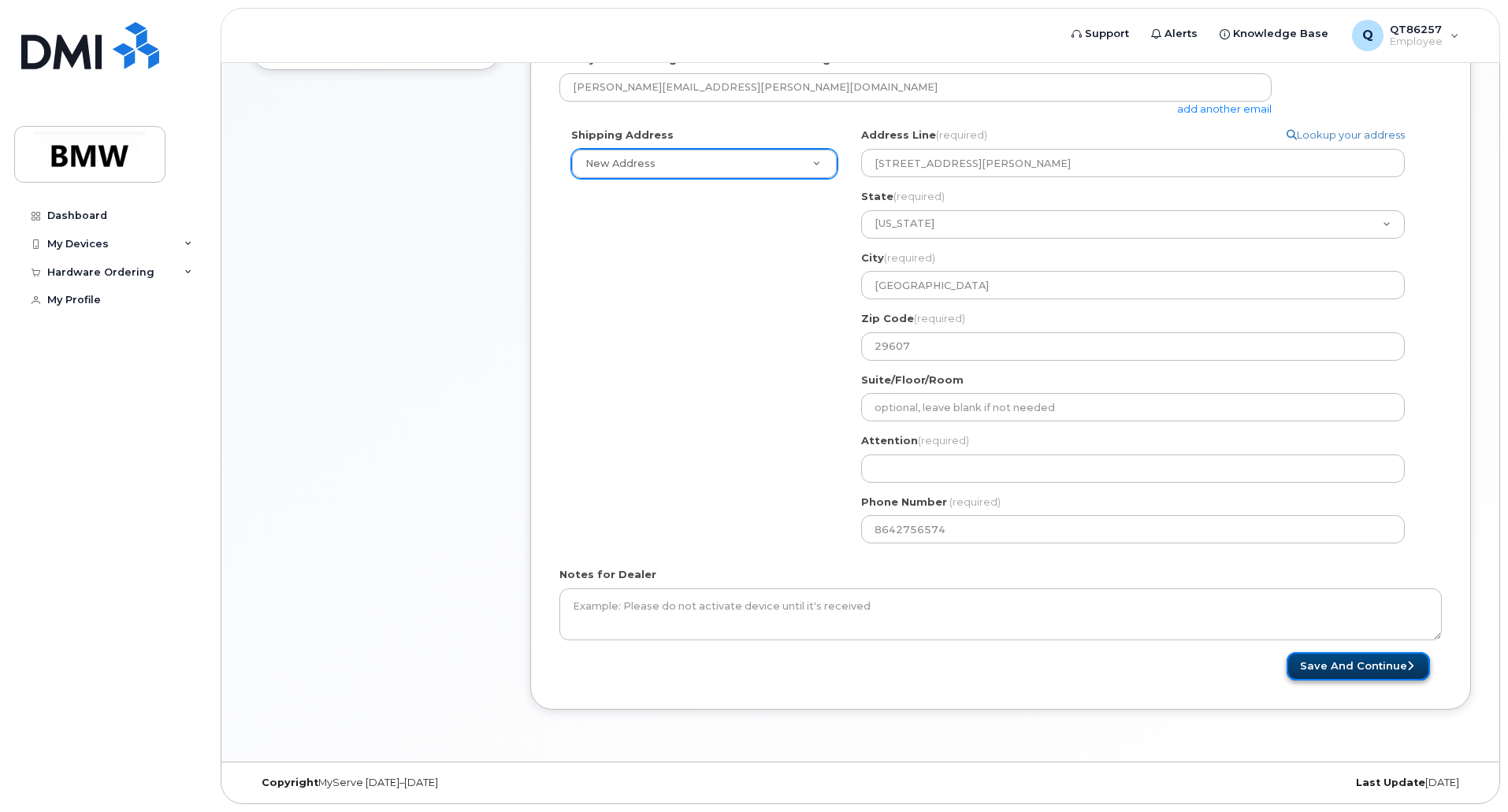
click at [1317, 659] on button "Save and Continue" at bounding box center [1358, 667] width 144 height 29
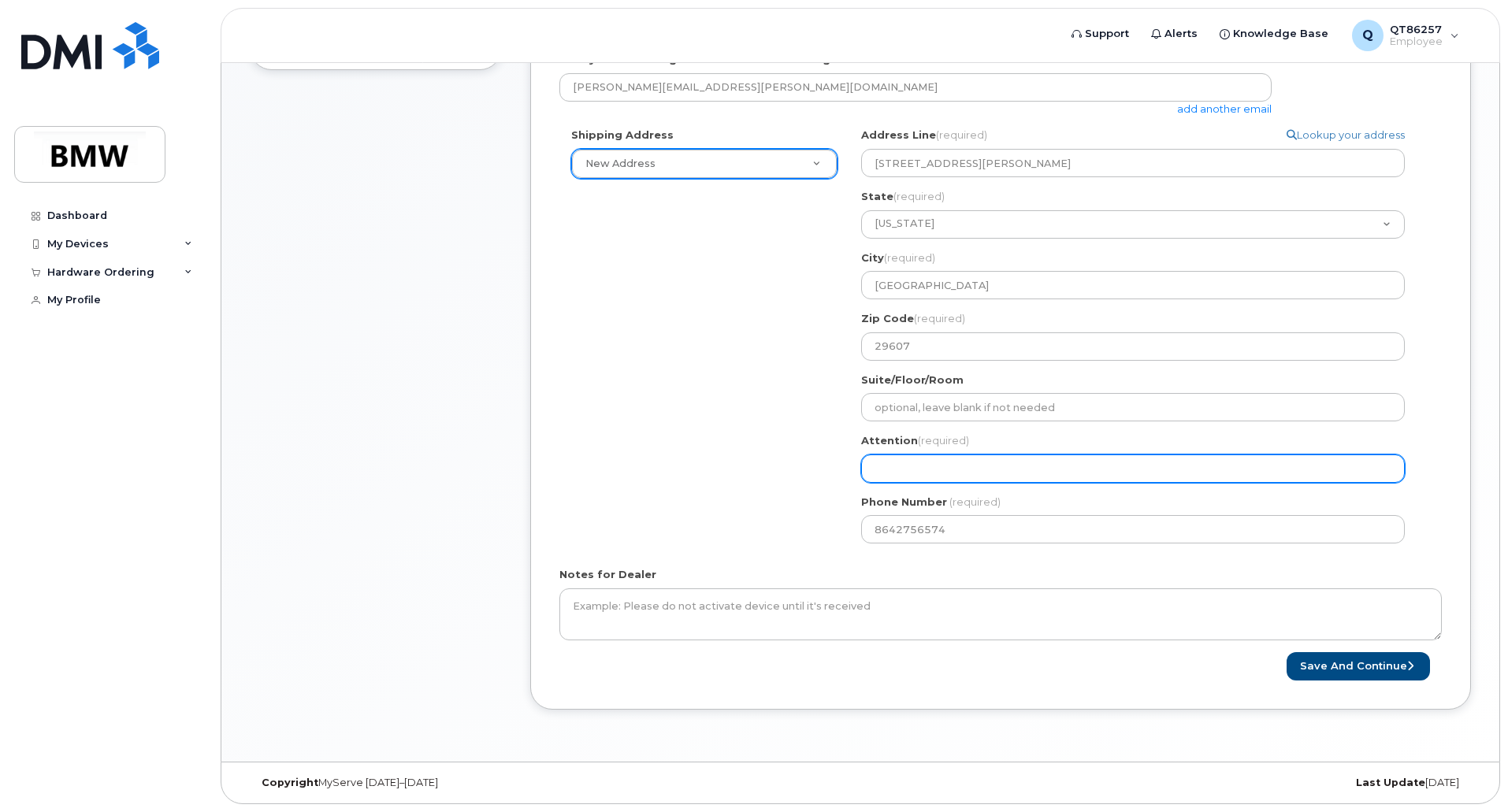
click at [916, 469] on input "Attention (required)" at bounding box center [1133, 468] width 544 height 29
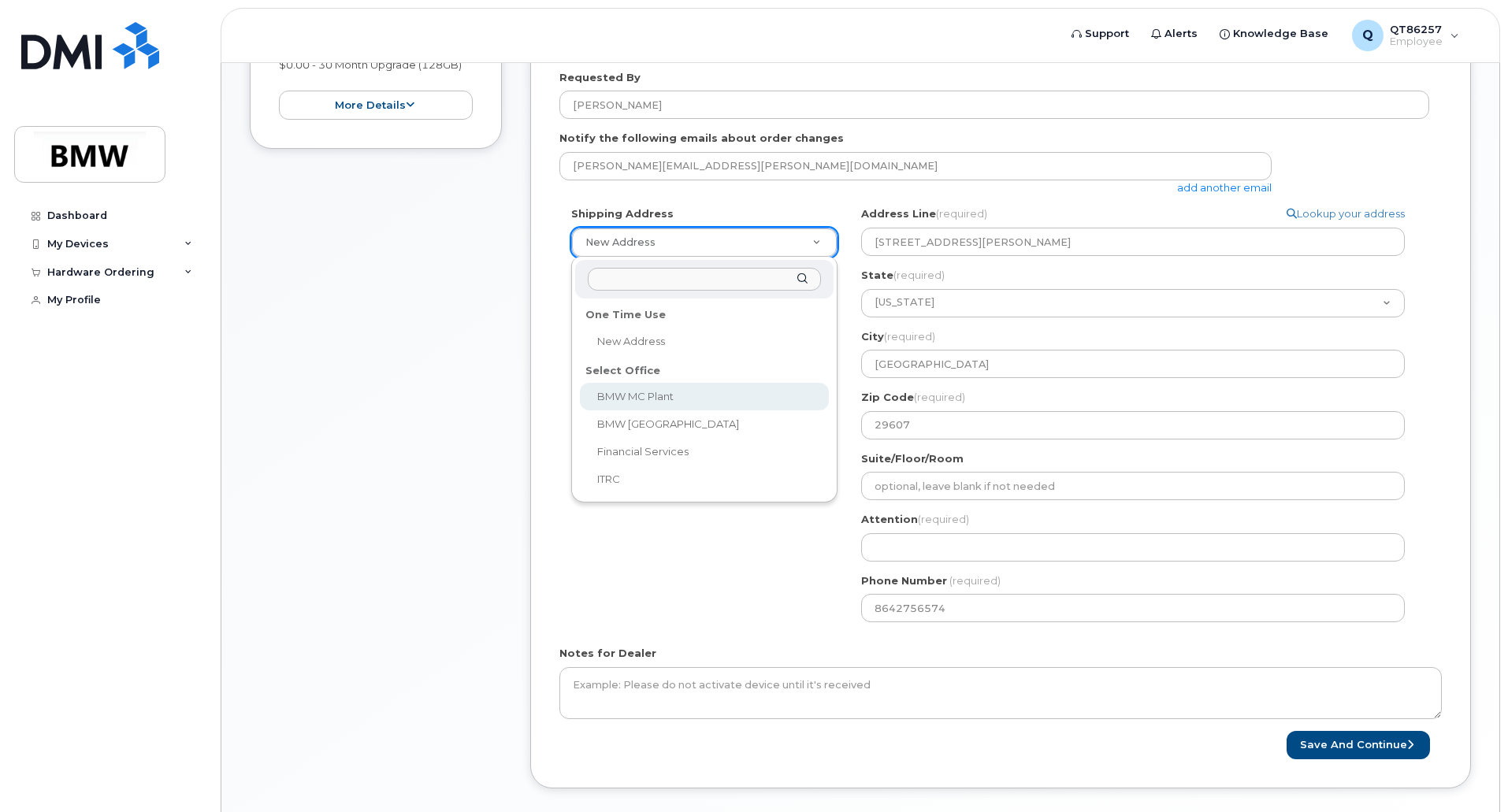
select select
type textarea "1400 Highway 101 S GREER SC 29651-6731 UNITED STATES Greer South Carolina 29651…"
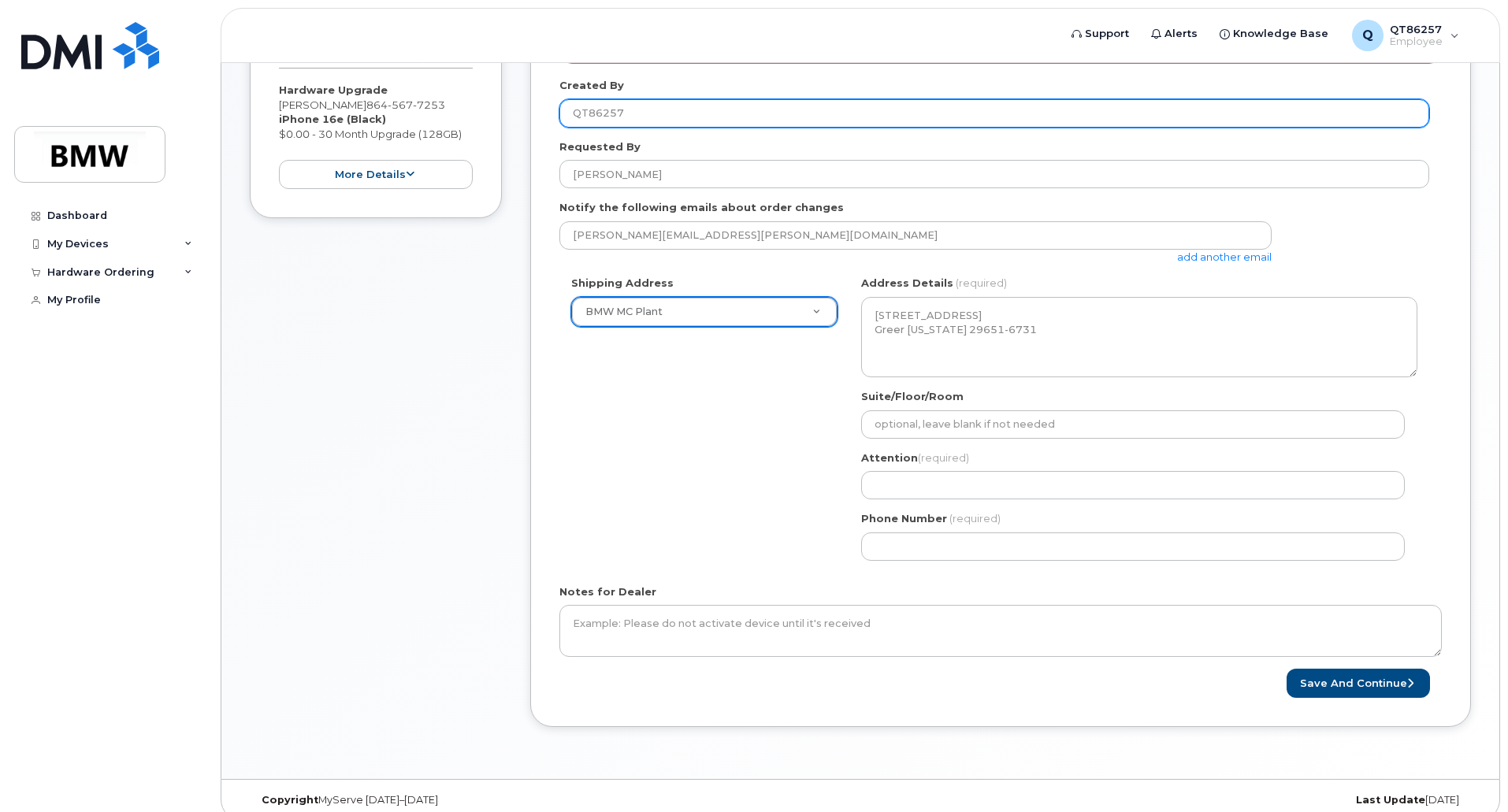
scroll to position [315, 0]
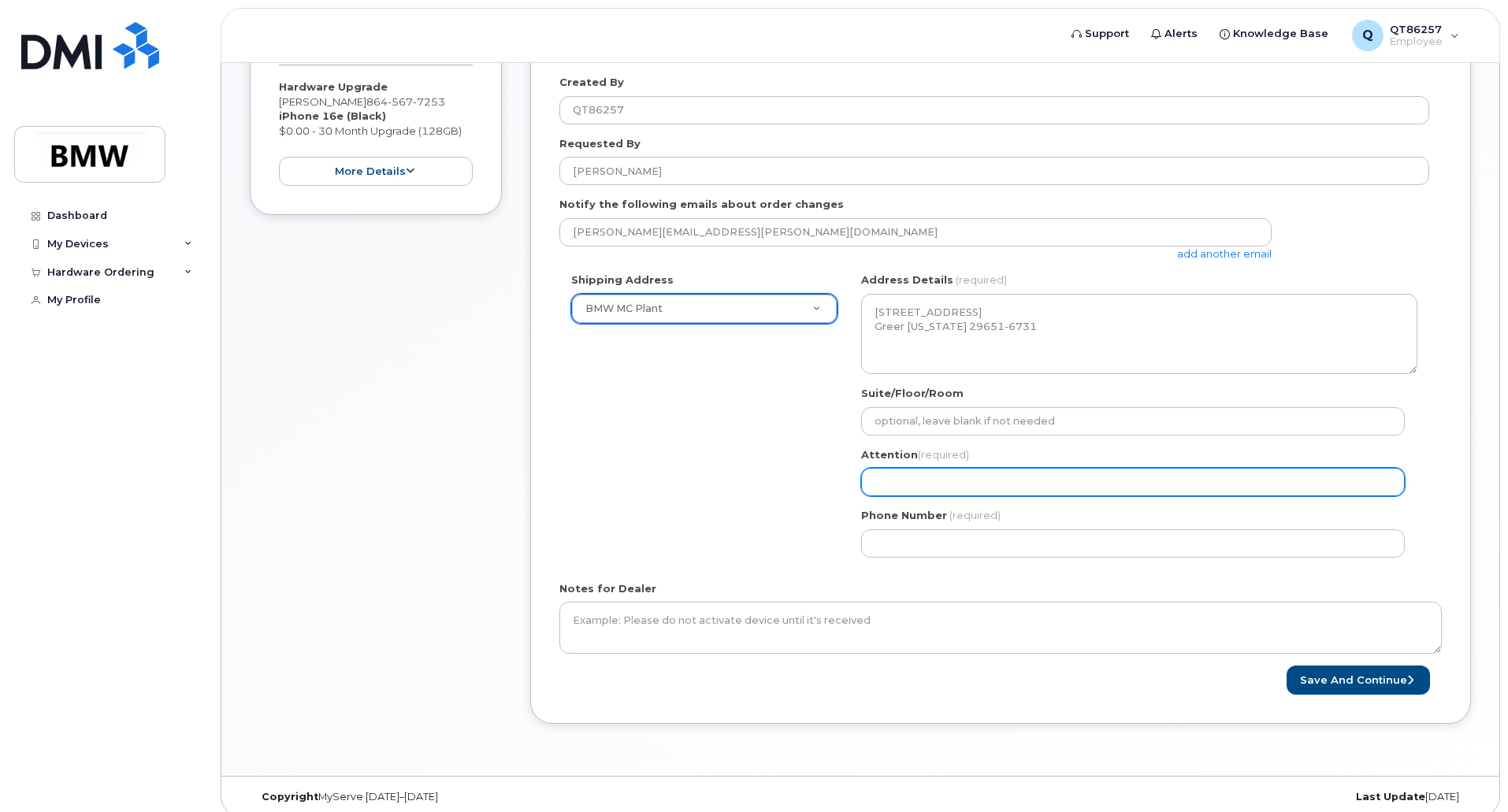
click at [1026, 479] on input "Attention (required)" at bounding box center [1133, 482] width 544 height 29
select select
type input "T"
select select
type input "Th"
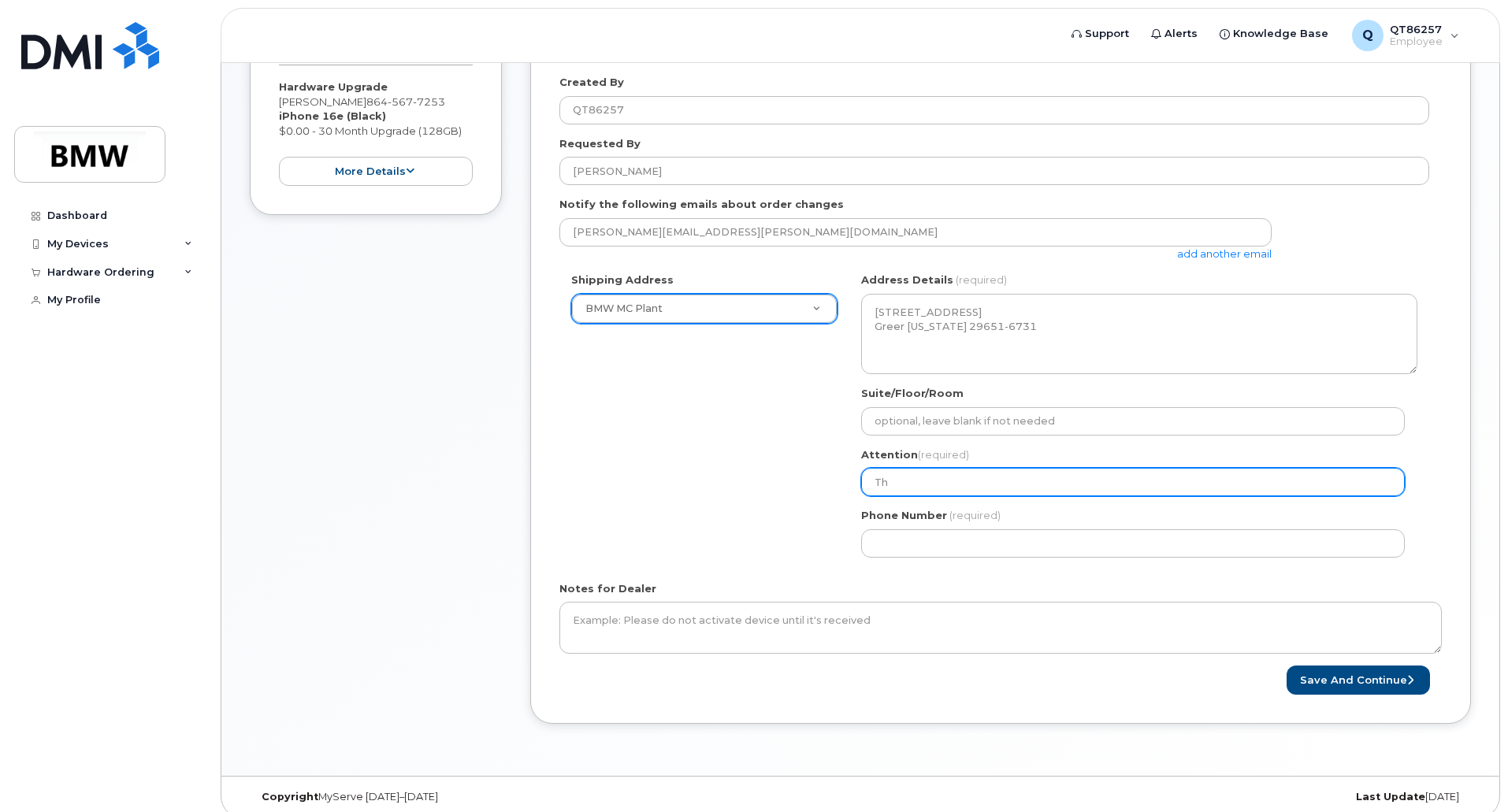
select select
type input "Thm"
select select
type input "Thma"
select select
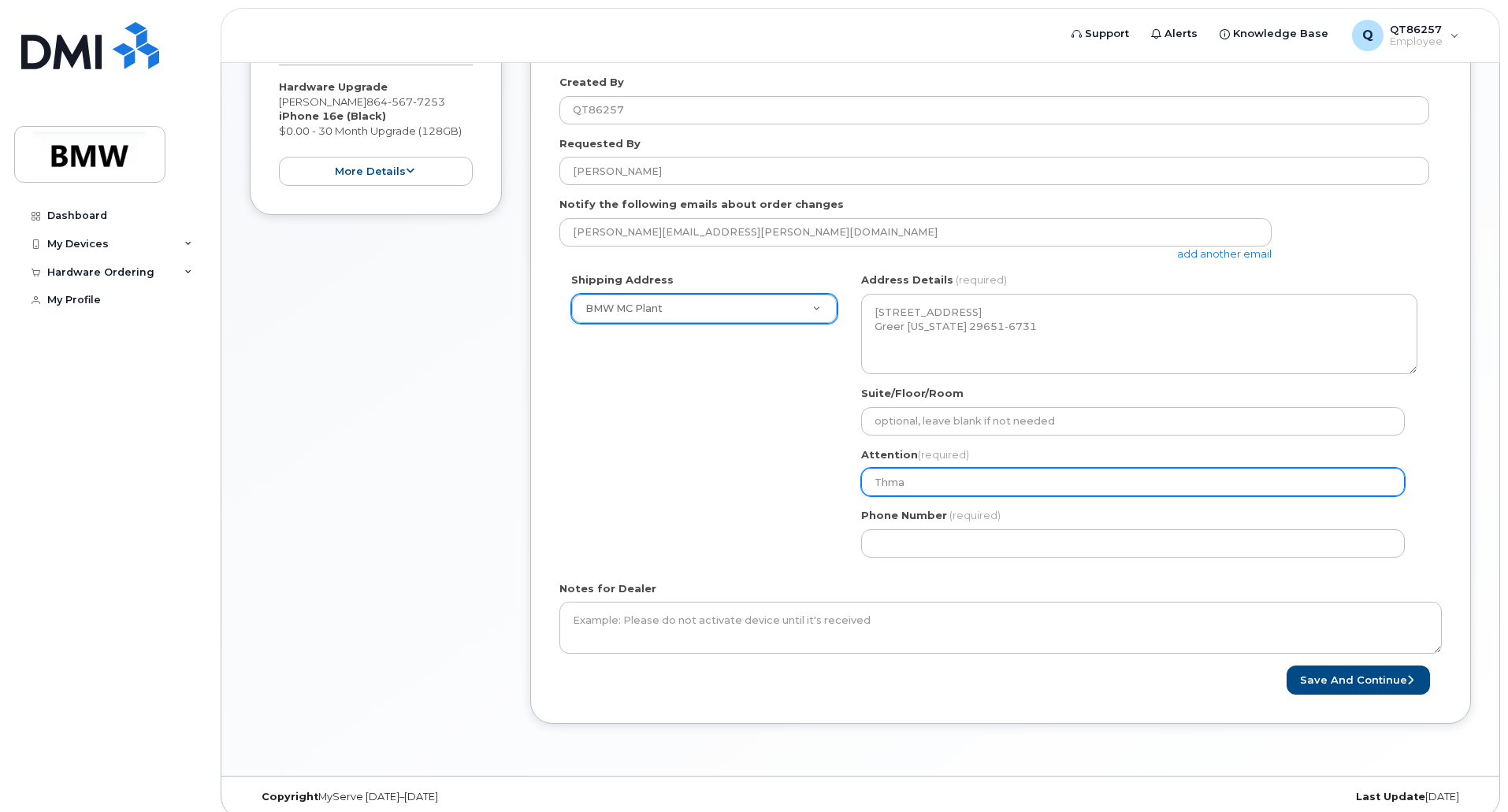
type input "Thmas"
select select
type input "Thma"
select select
type input "Thm"
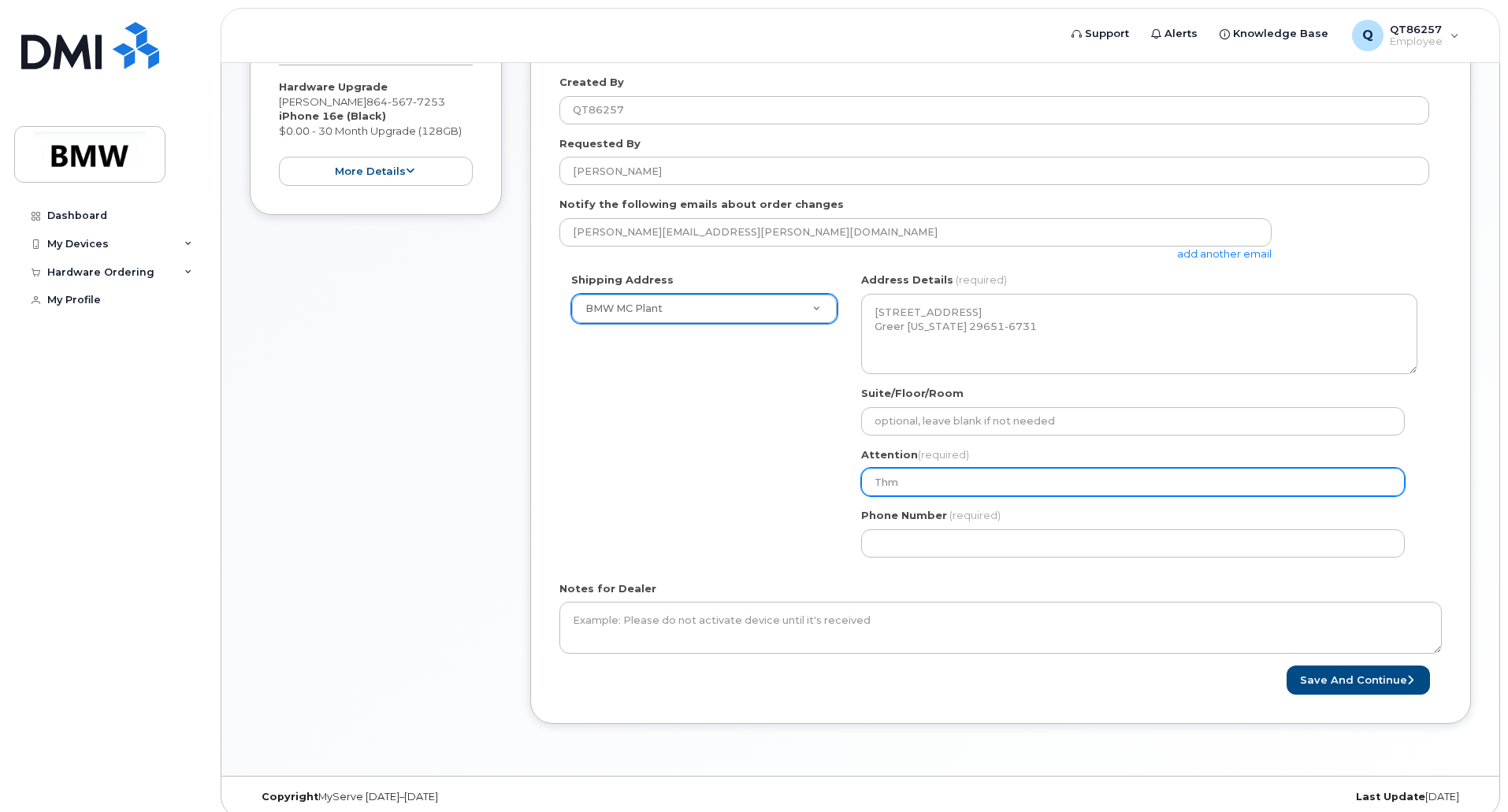
select select
type input "Th"
select select
type input "Tho"
select select
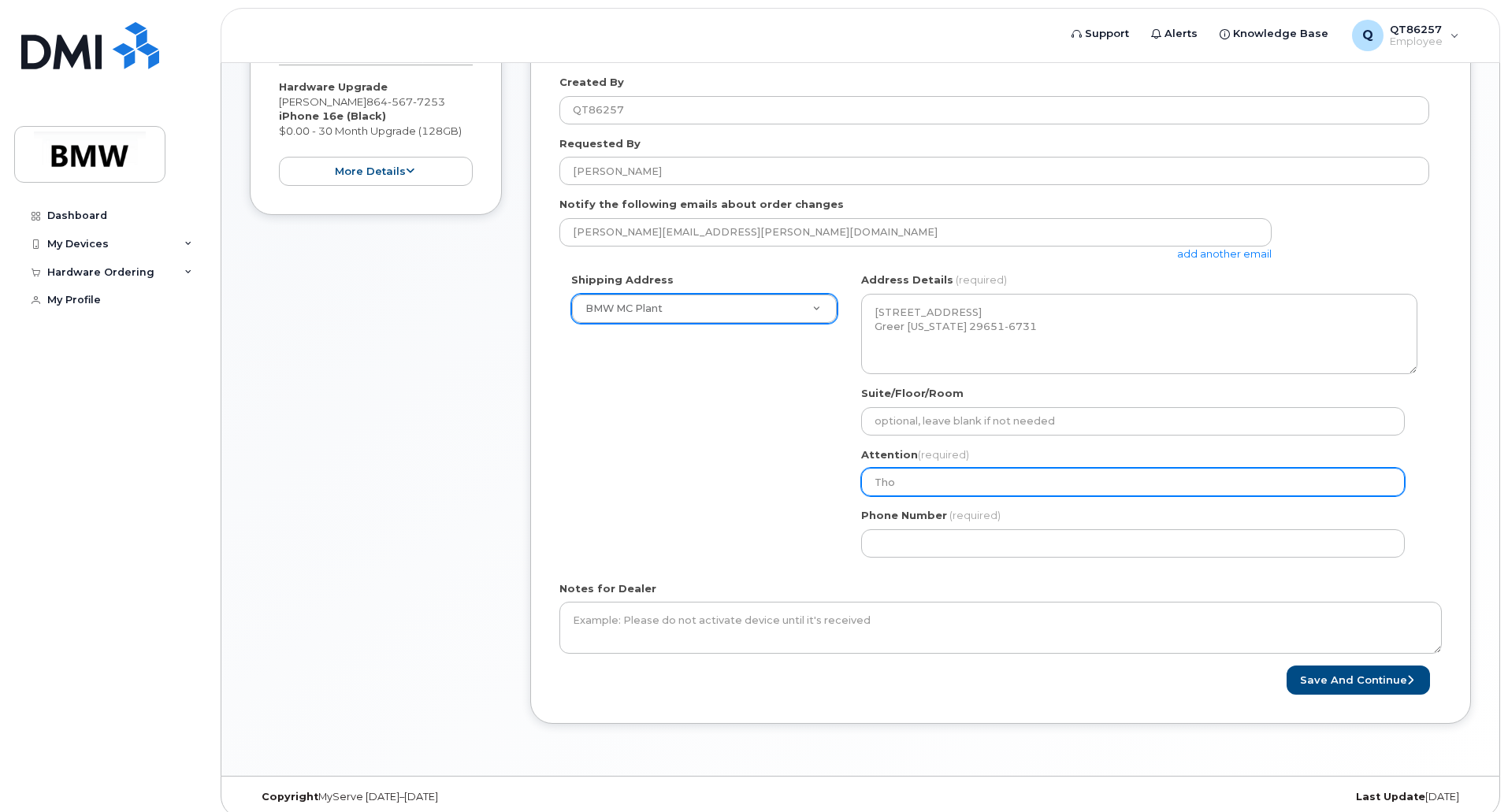
type input "Thom"
select select
type input "Thoma"
select select
type input "Thomas"
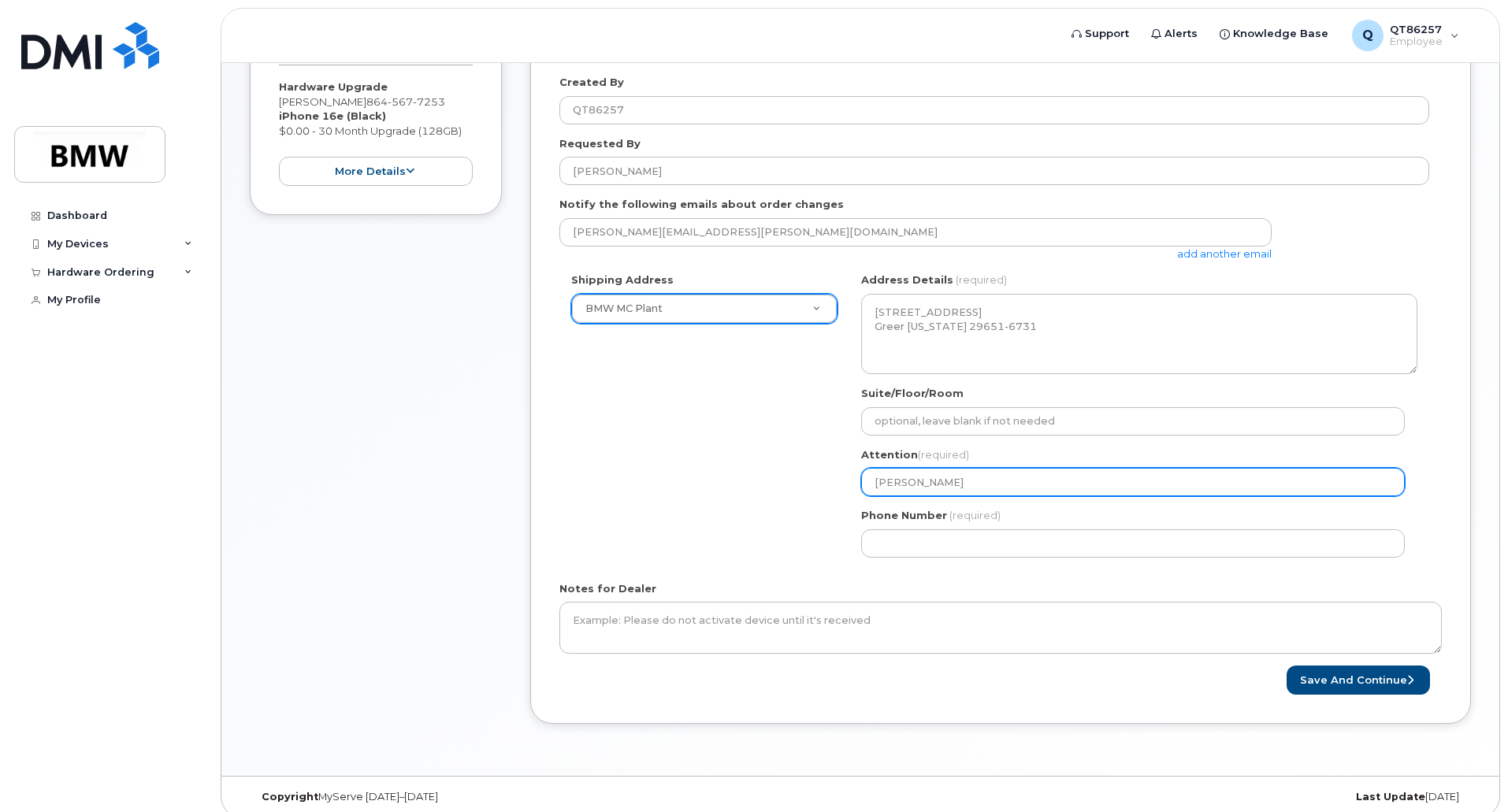
select select
type input "Thomas W"
select select
type input "Thomas Wa"
select select
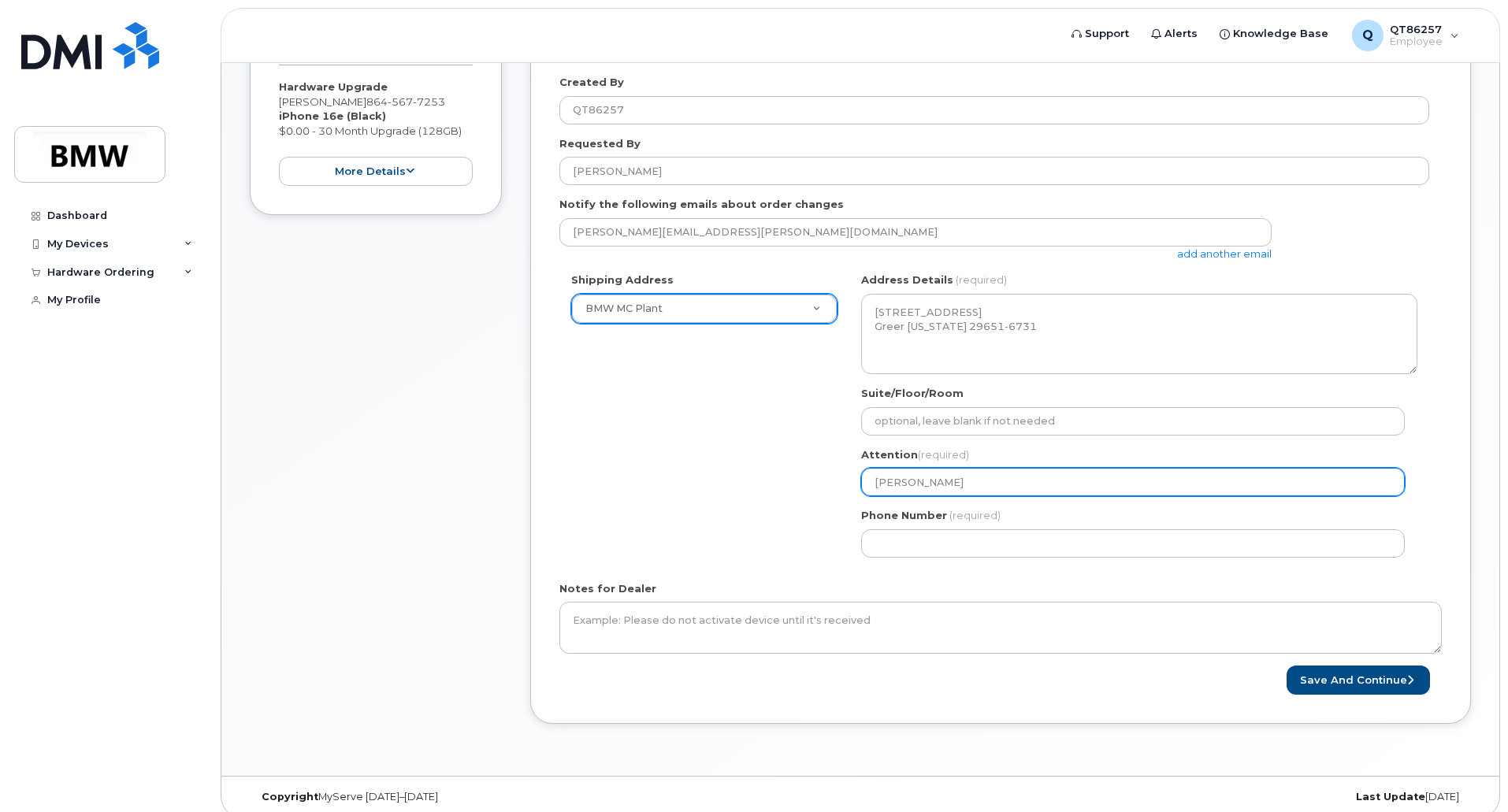
type input "Thomas Wae"
select select
type input "Thomas Waek"
select select
type input "Thomas Waekc"
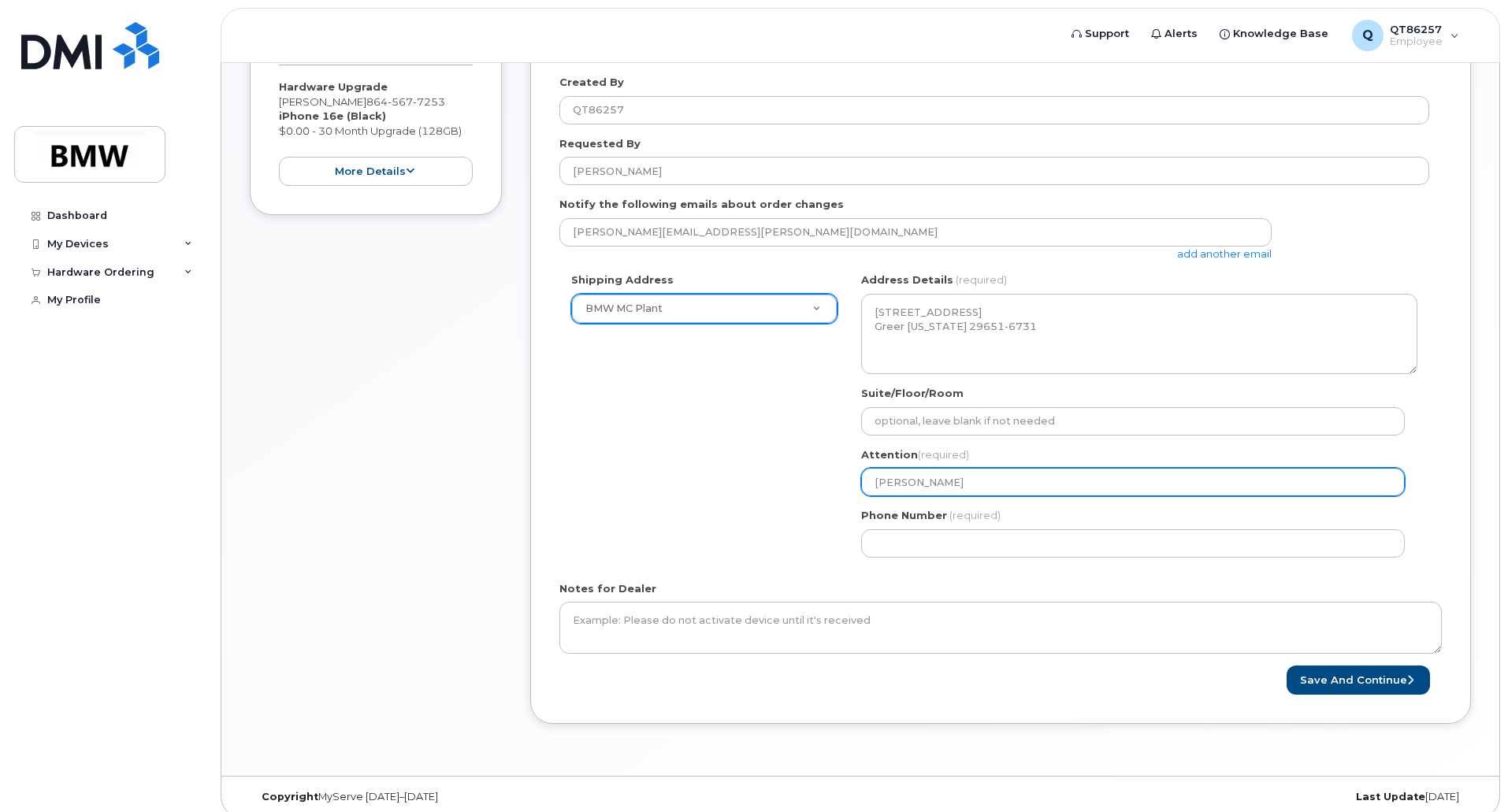
select select
type input "Thomas Waek"
select select
type input "Thomas Wae"
select select
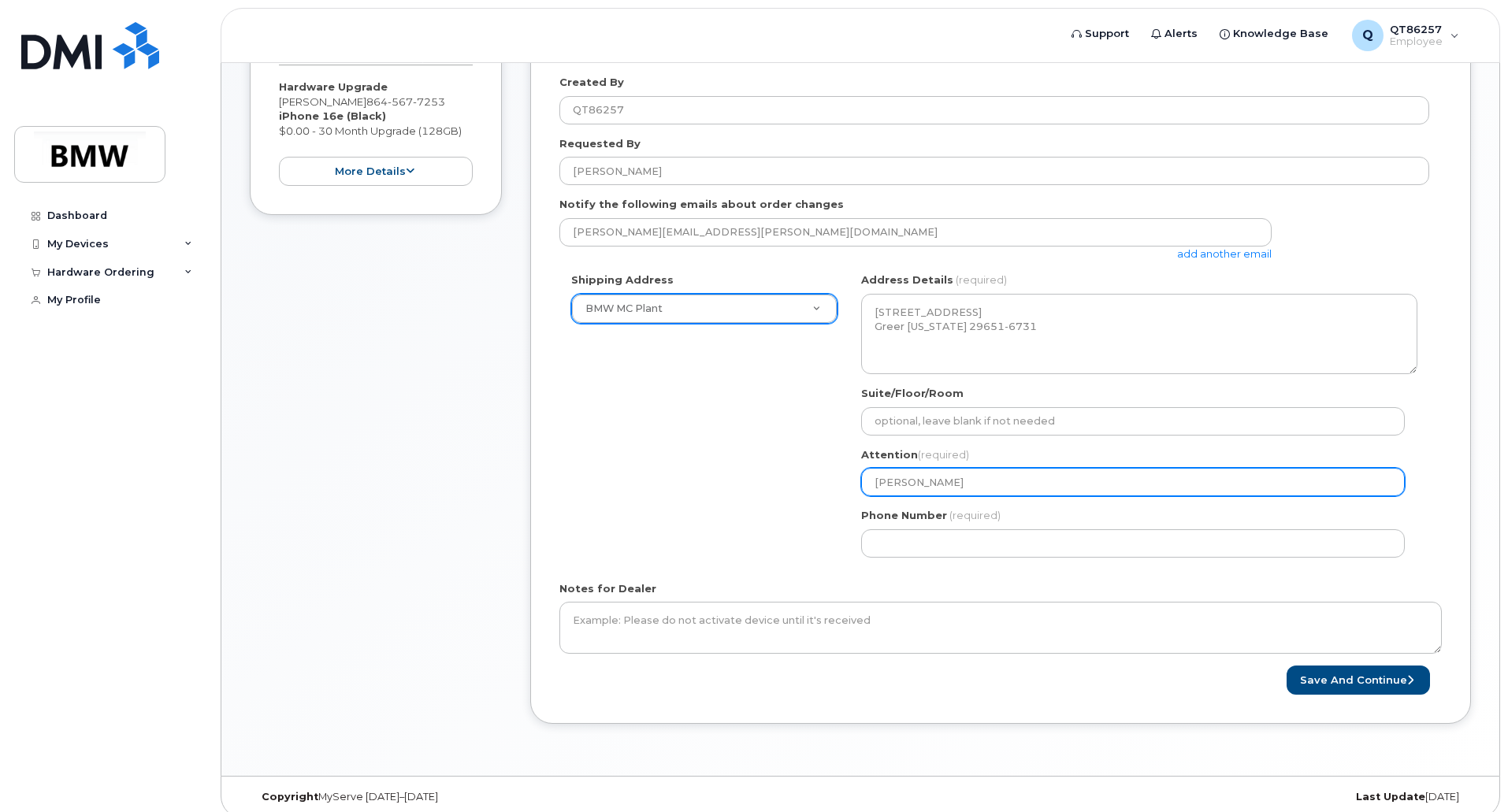
type input "Thomas Waec"
select select
type input "Thomas Waeck"
select select
type input "Thomas Waecke"
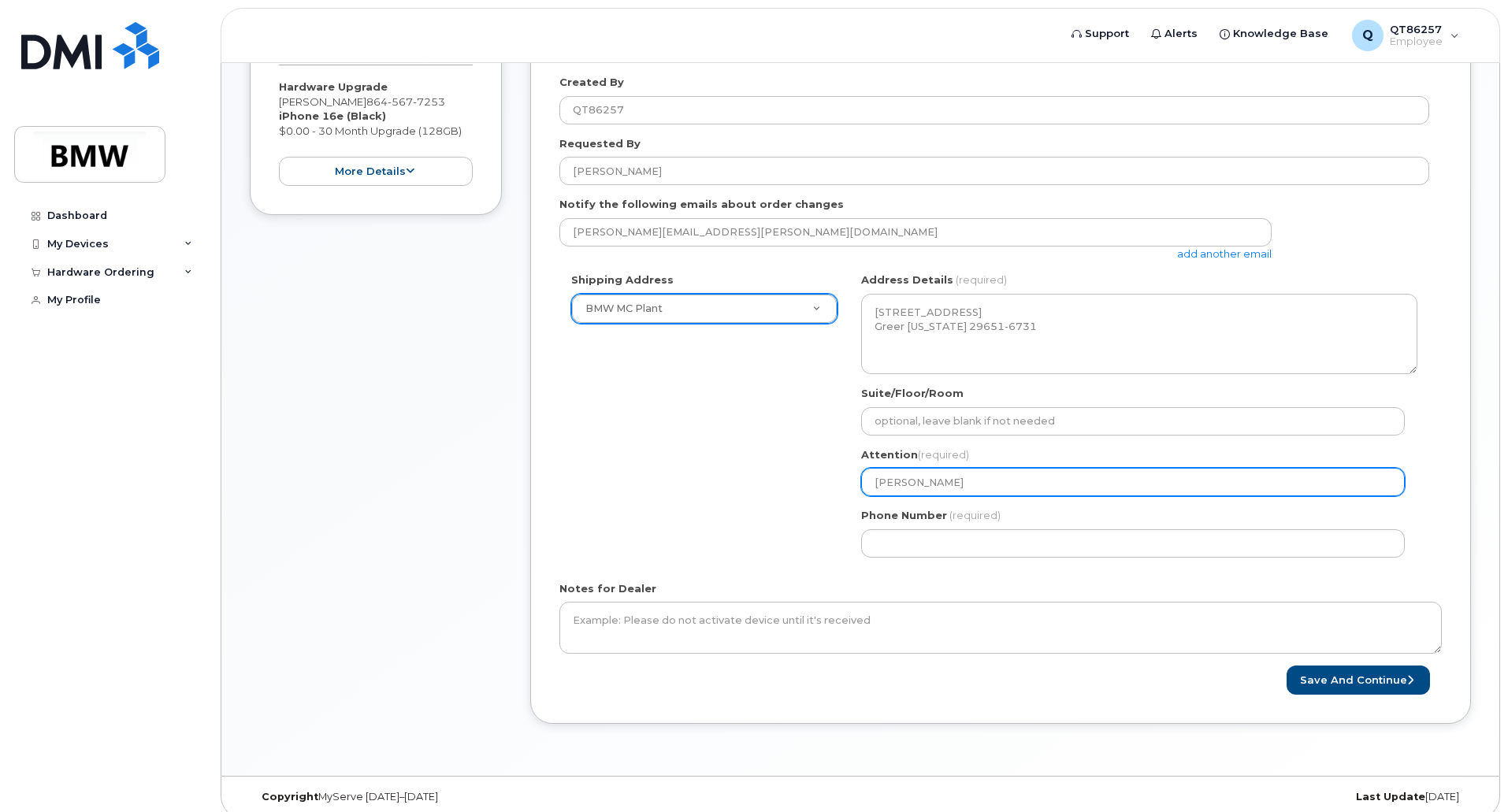
select select
type input "[PERSON_NAME]"
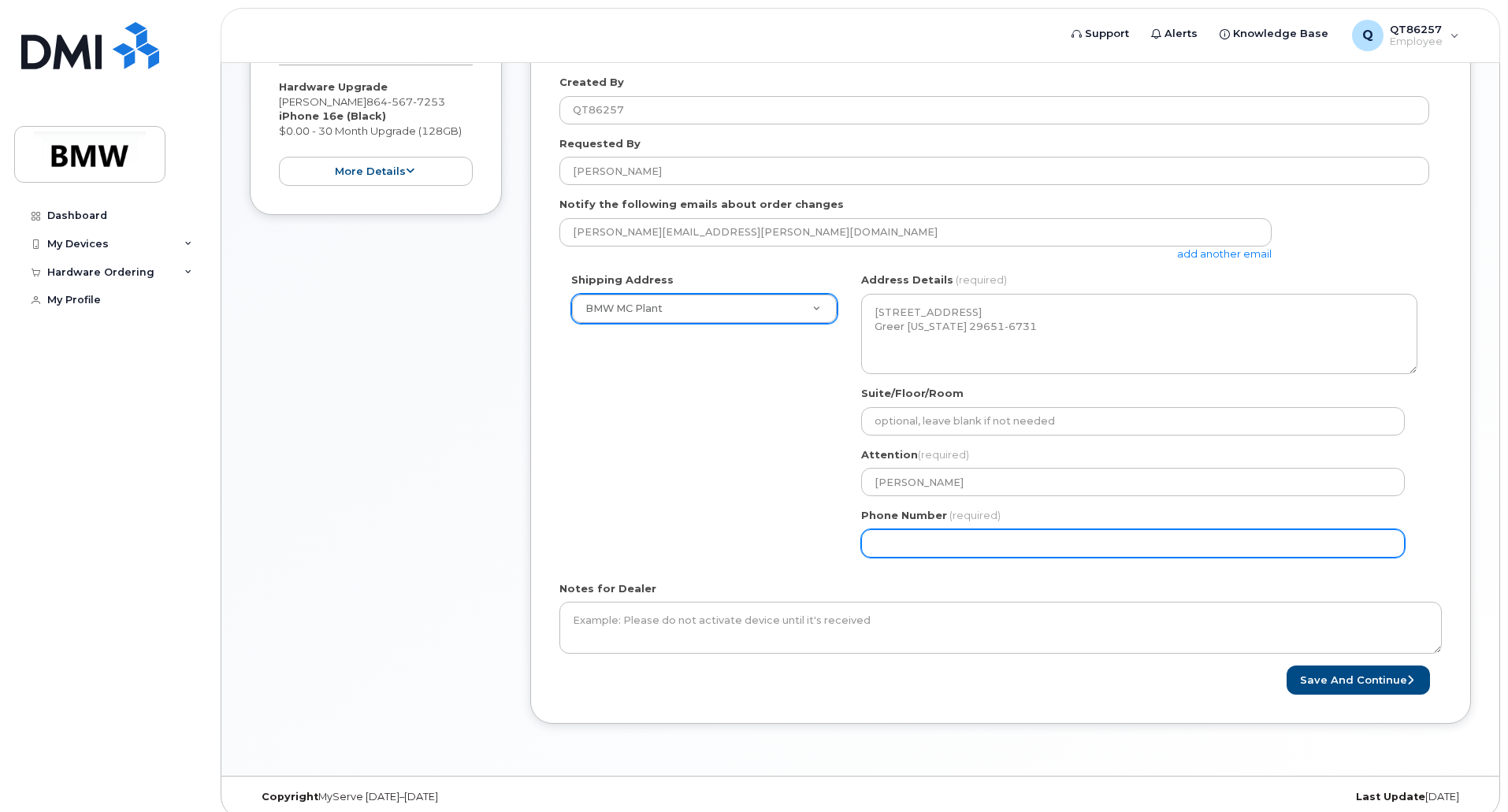
click at [1008, 545] on input "Phone Number" at bounding box center [1133, 543] width 544 height 29
select select
type input "864787845"
select select
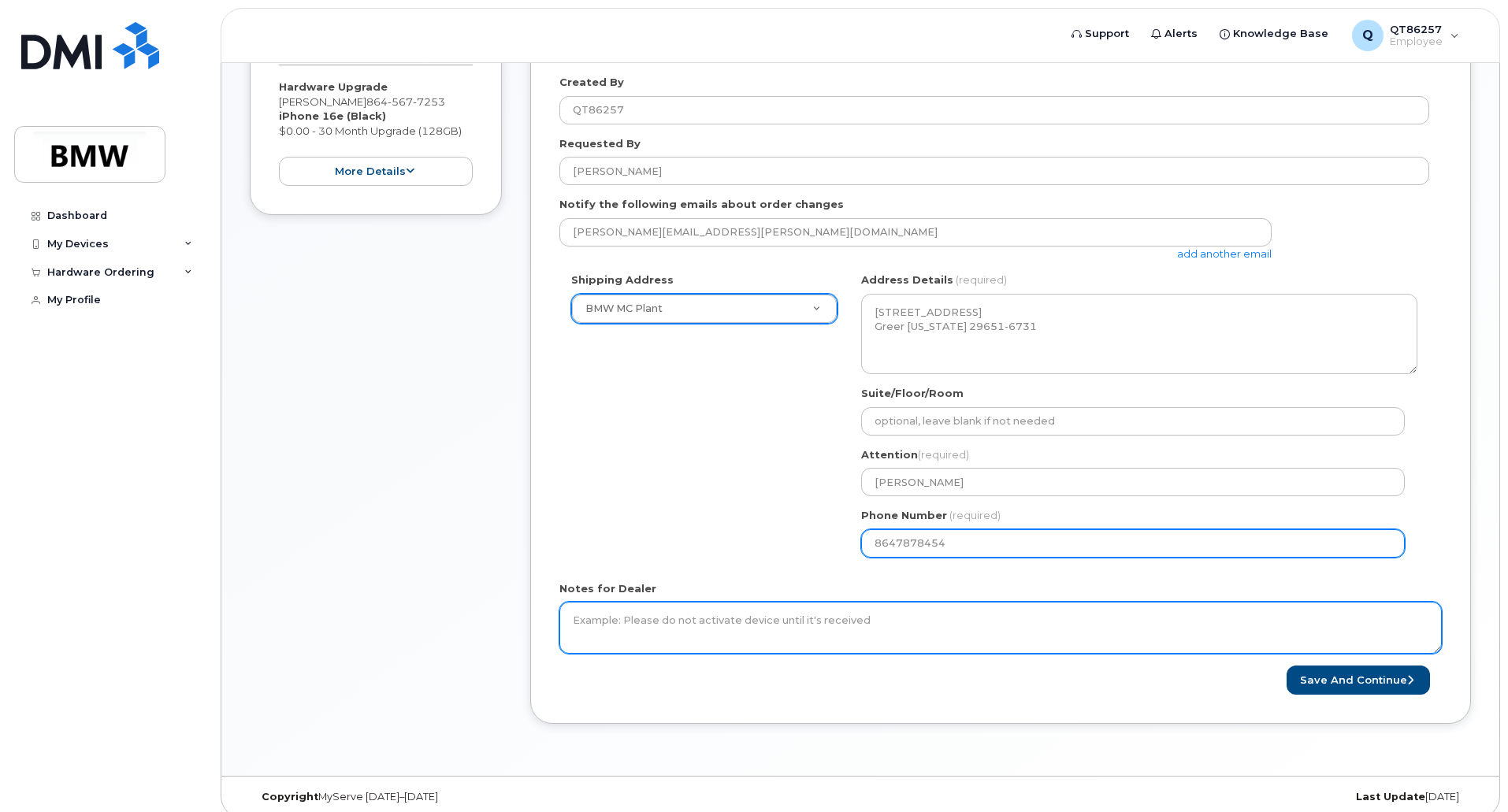
type input "8647878454"
click at [833, 633] on textarea "Notes for Dealer" at bounding box center [1001, 628] width 882 height 52
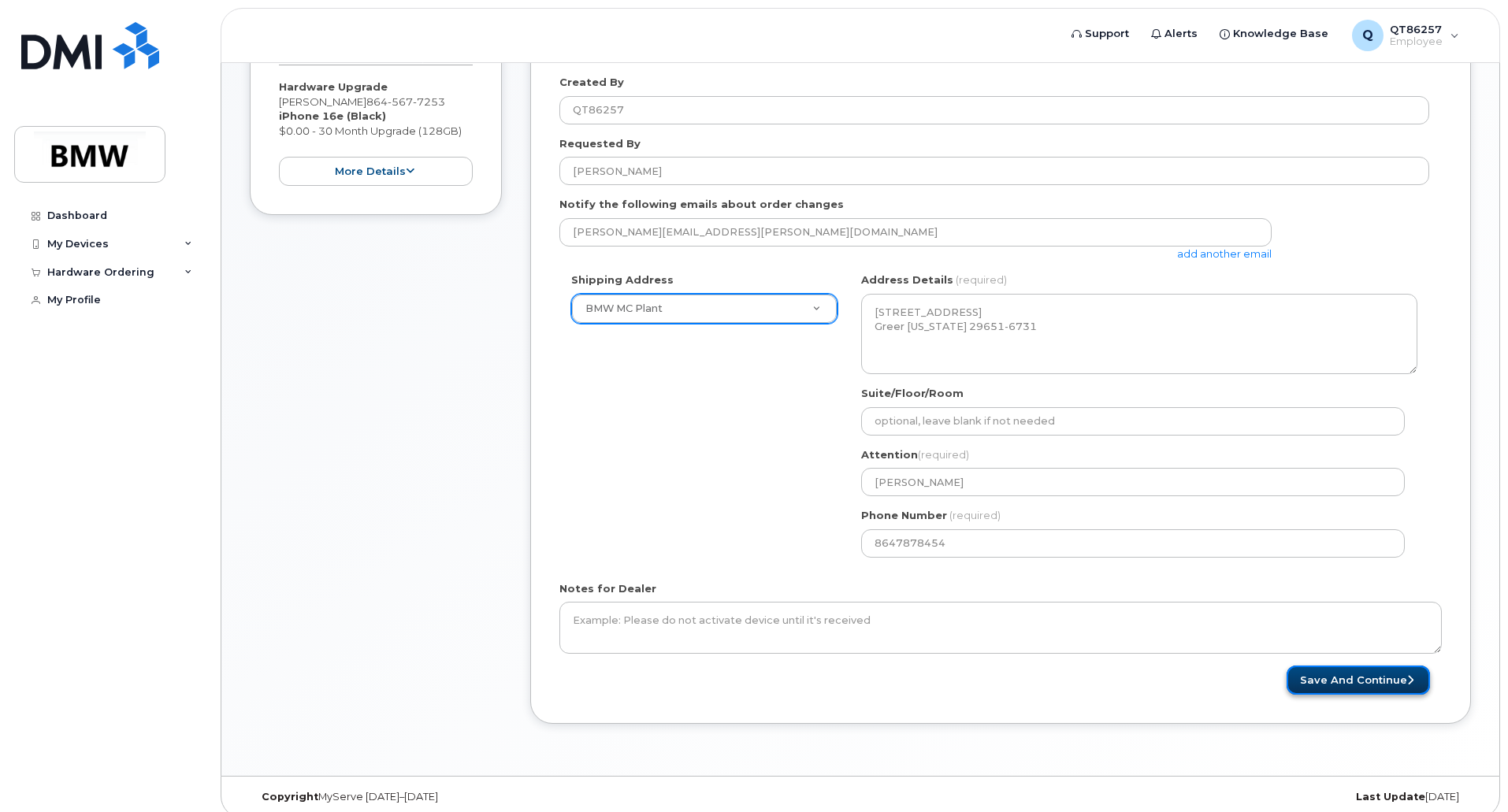
click at [1371, 678] on button "Save and Continue" at bounding box center [1358, 680] width 144 height 29
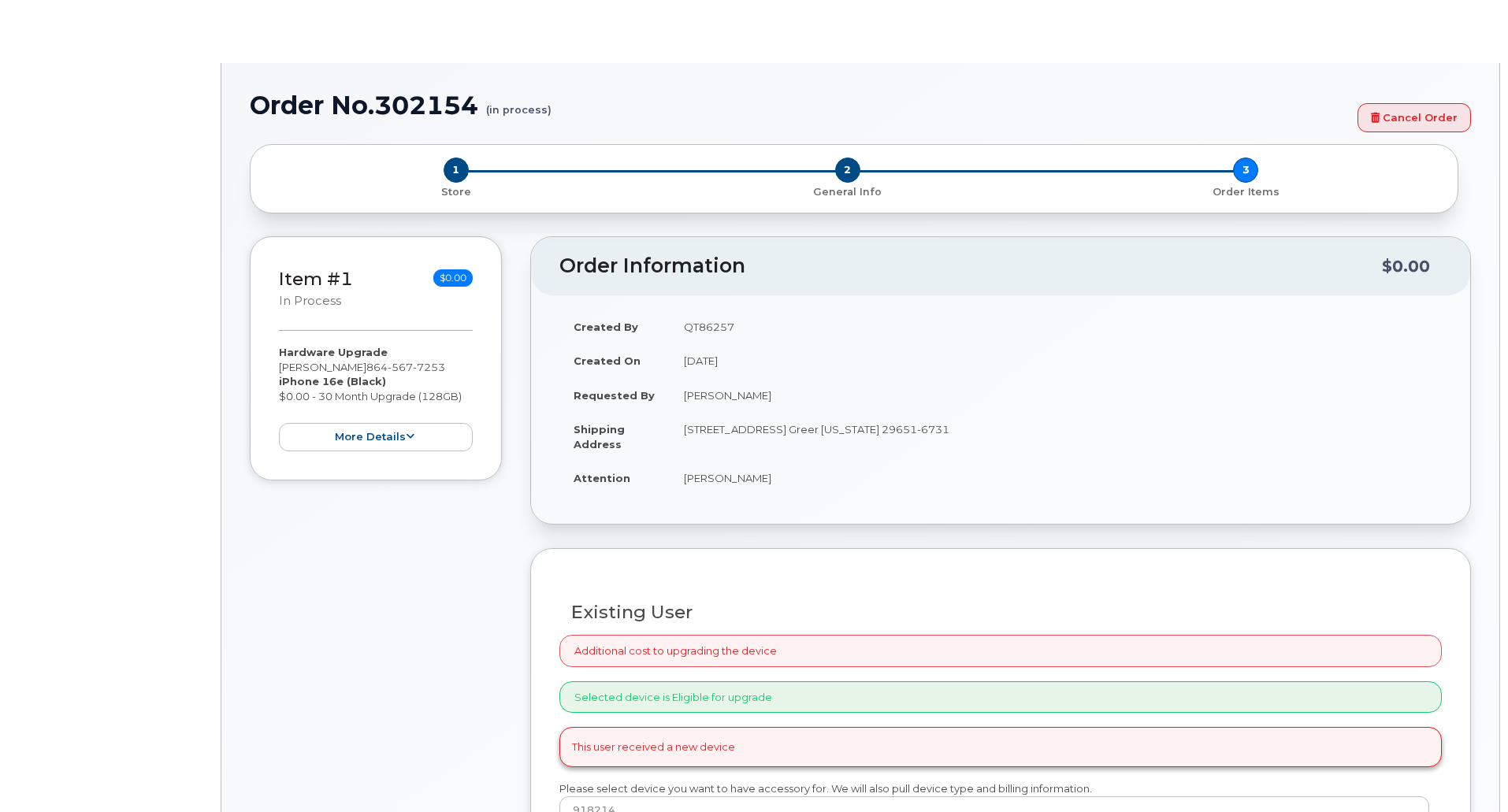
select select "1905531"
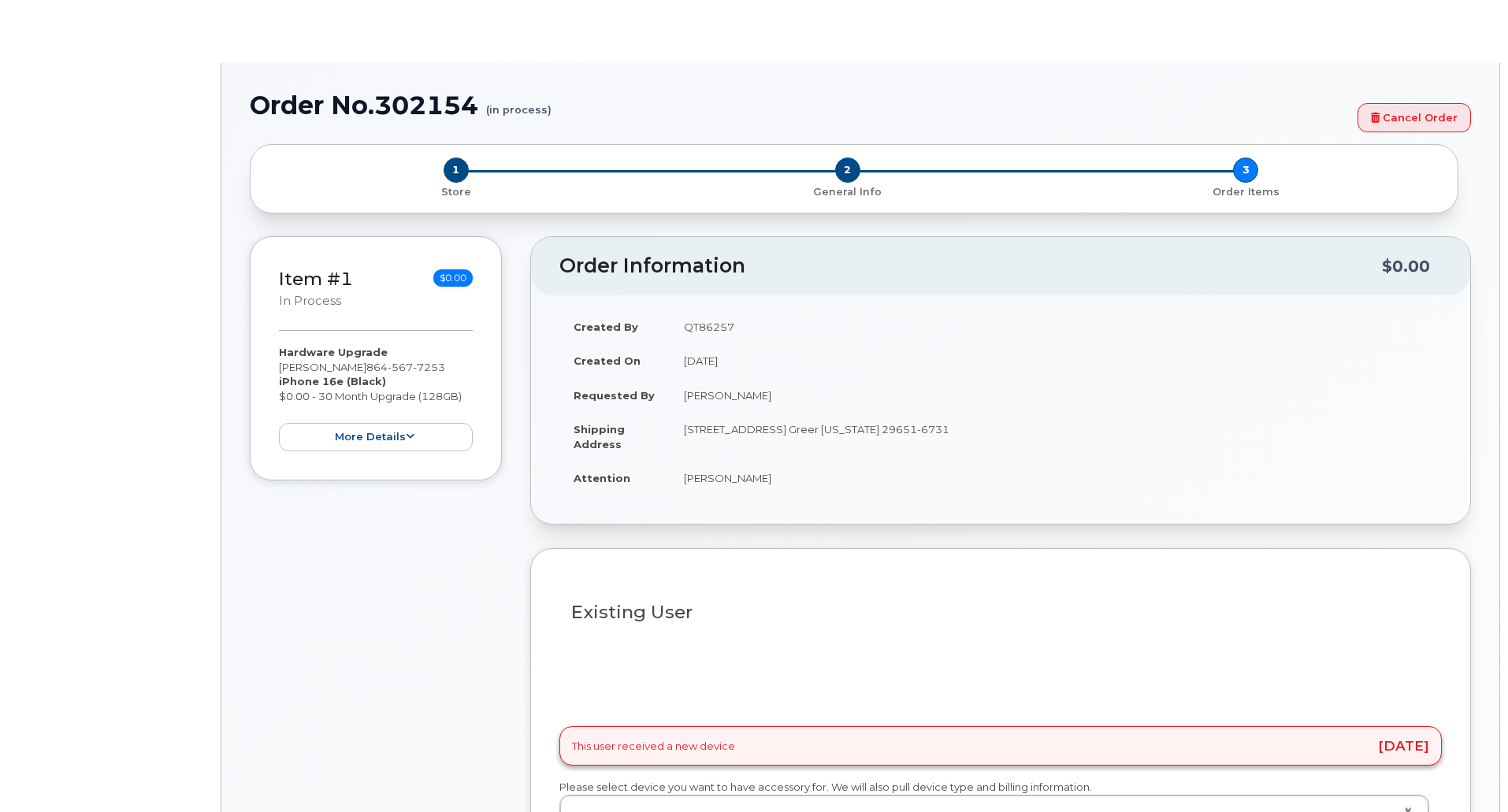
type input "1900609"
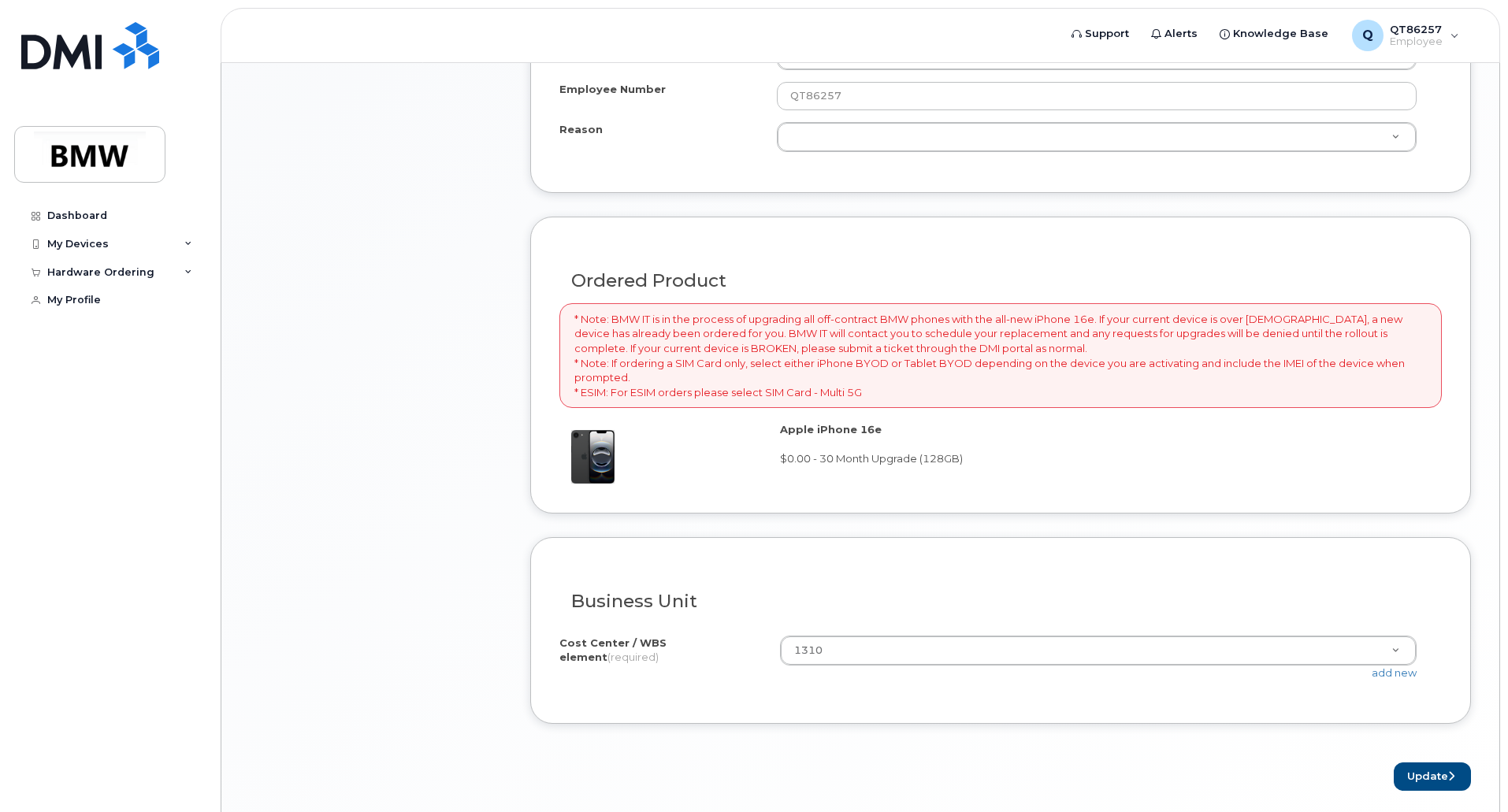
scroll to position [975, 0]
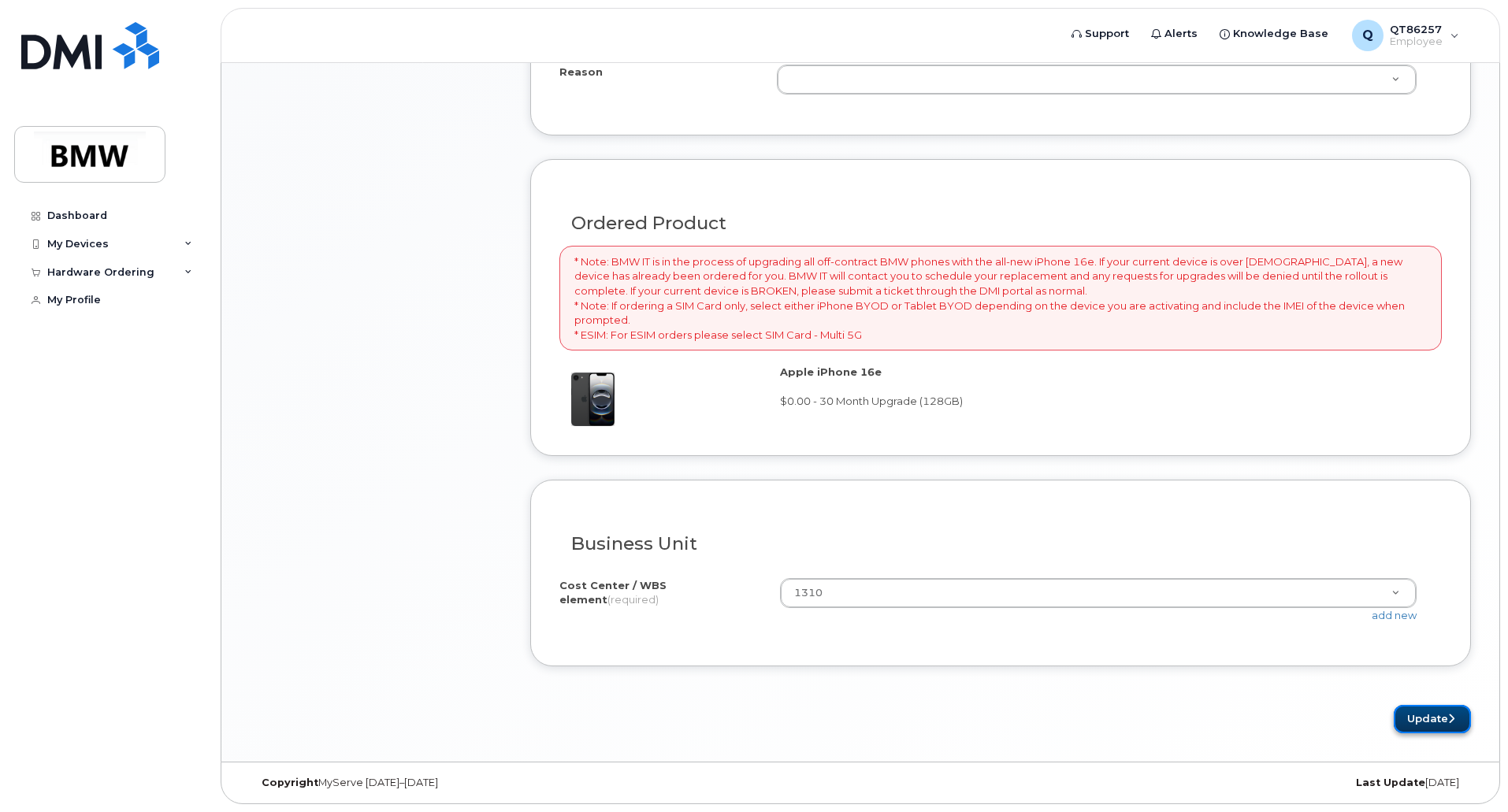
click at [1421, 712] on button "Update" at bounding box center [1432, 720] width 77 height 29
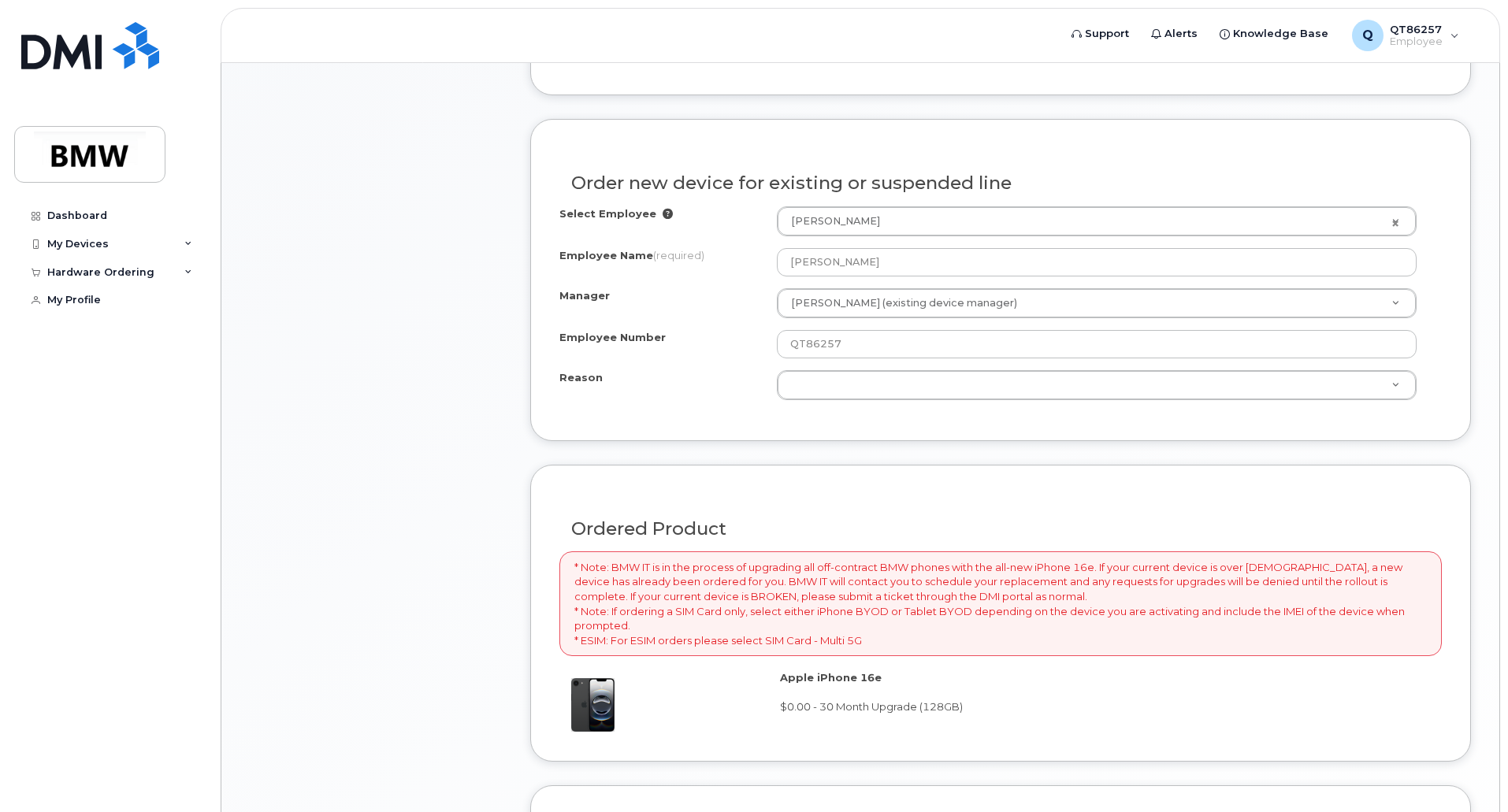
scroll to position [581, 0]
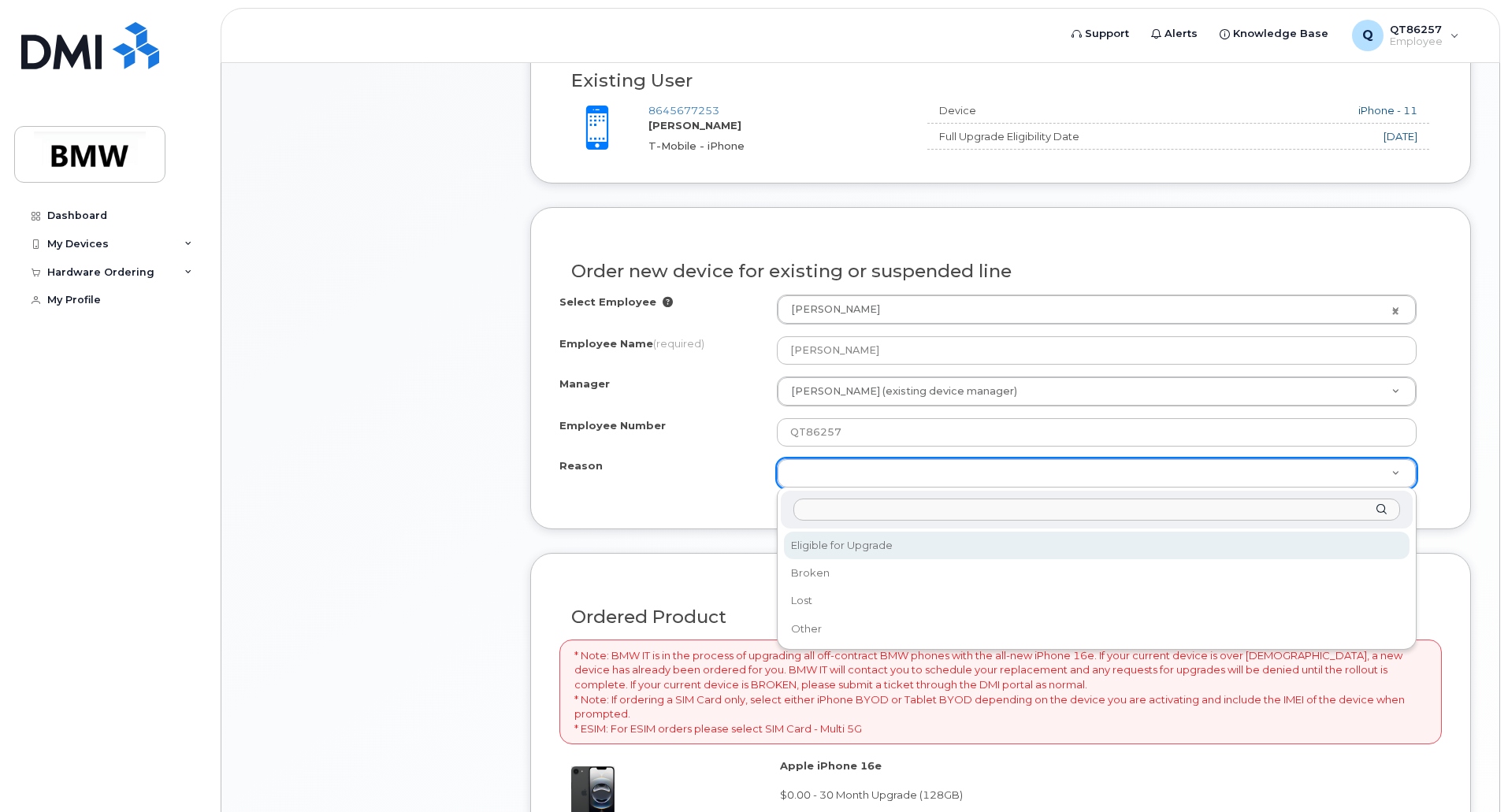
select select "eligible_for_upgrade"
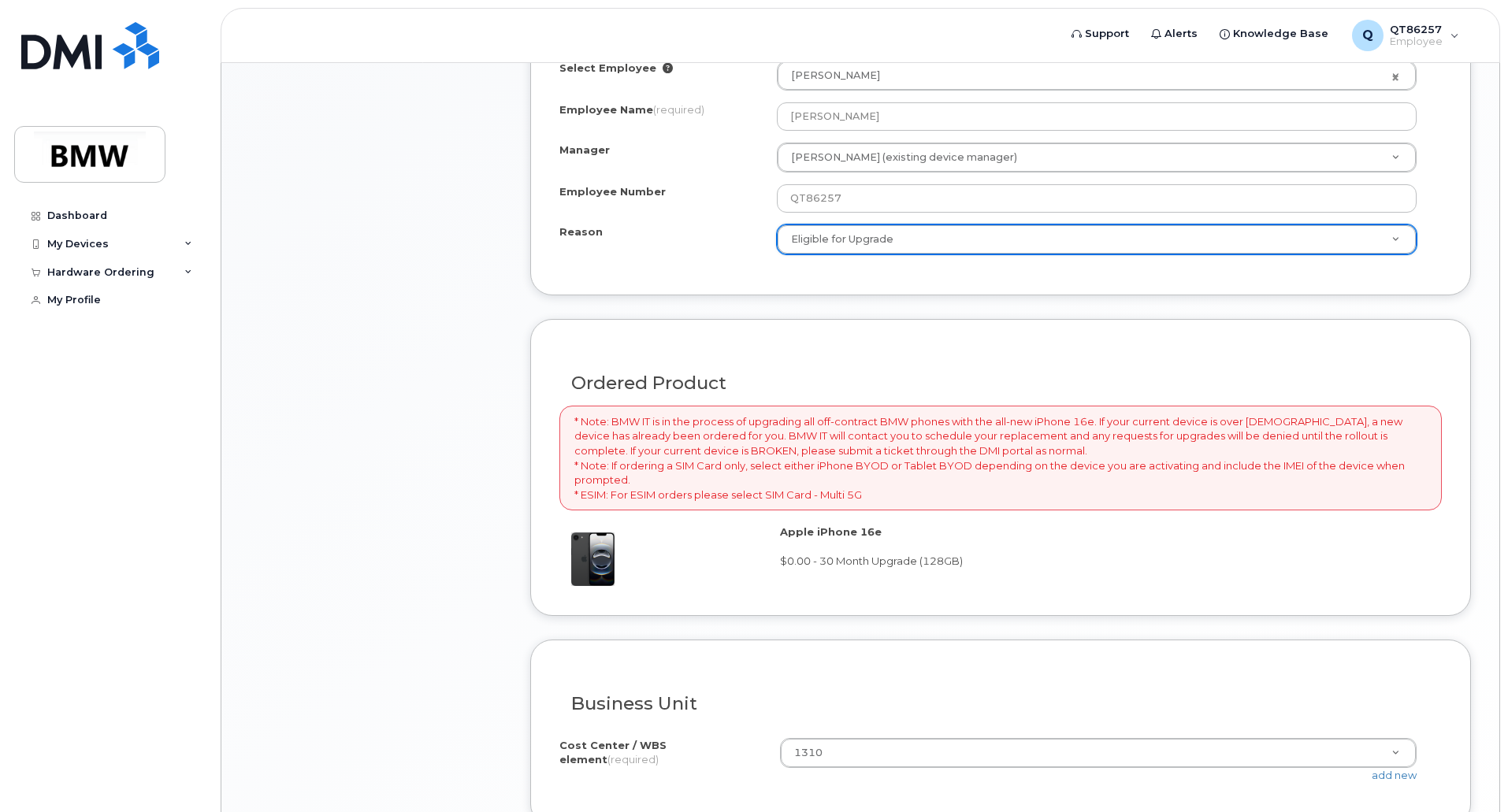
scroll to position [975, 0]
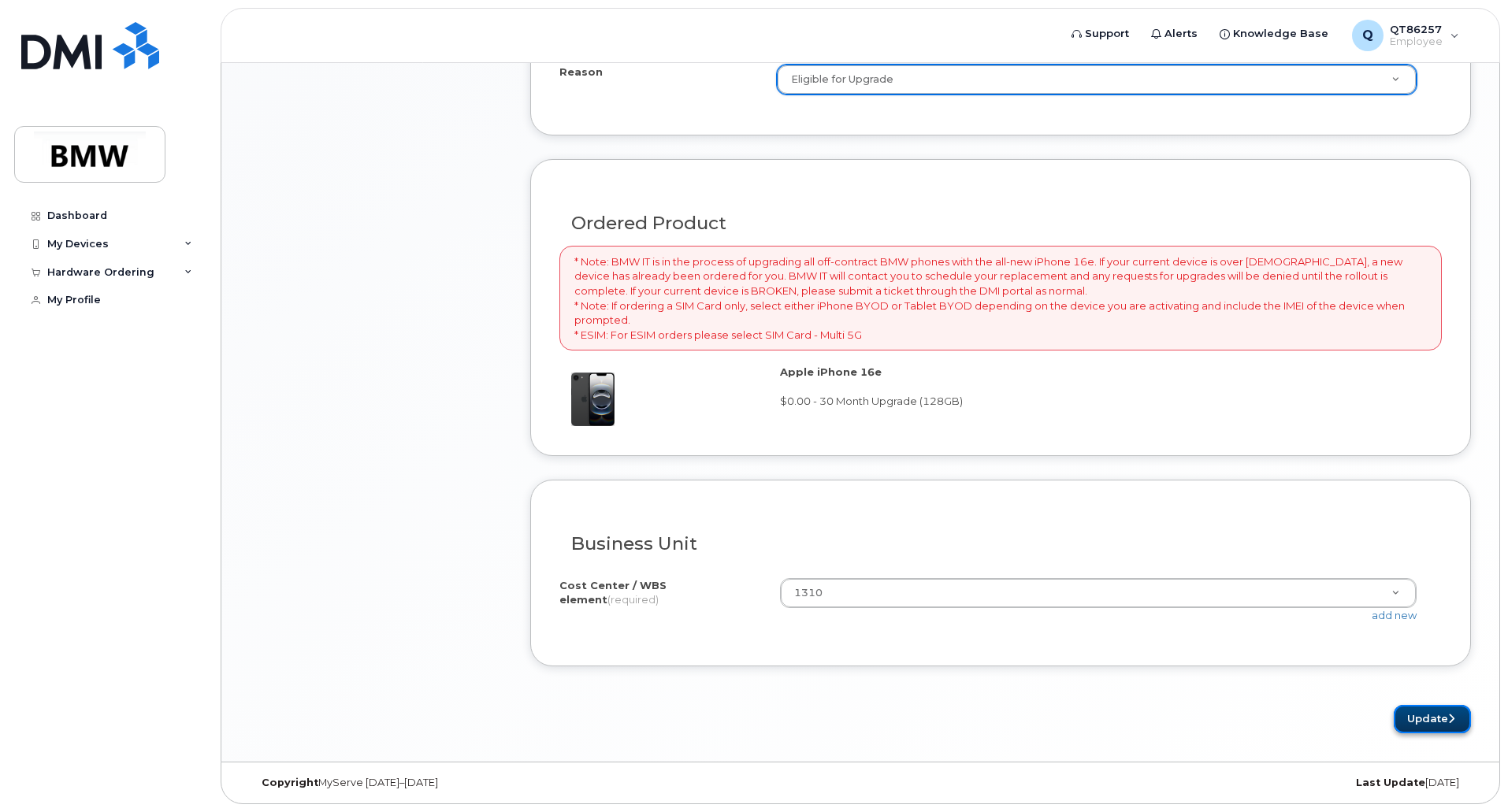
click at [1426, 715] on button "Update" at bounding box center [1432, 720] width 77 height 29
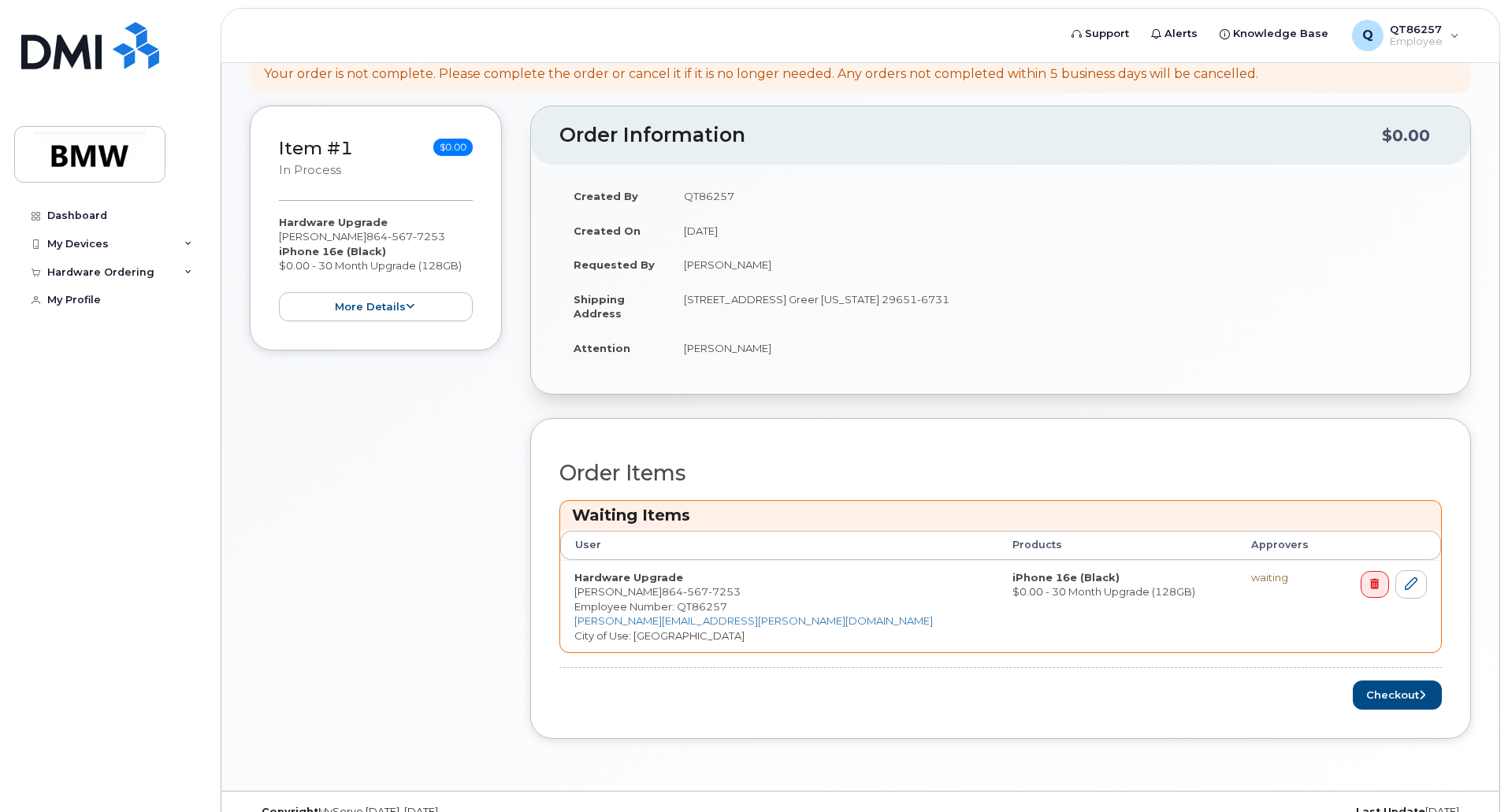
scroll to position [276, 0]
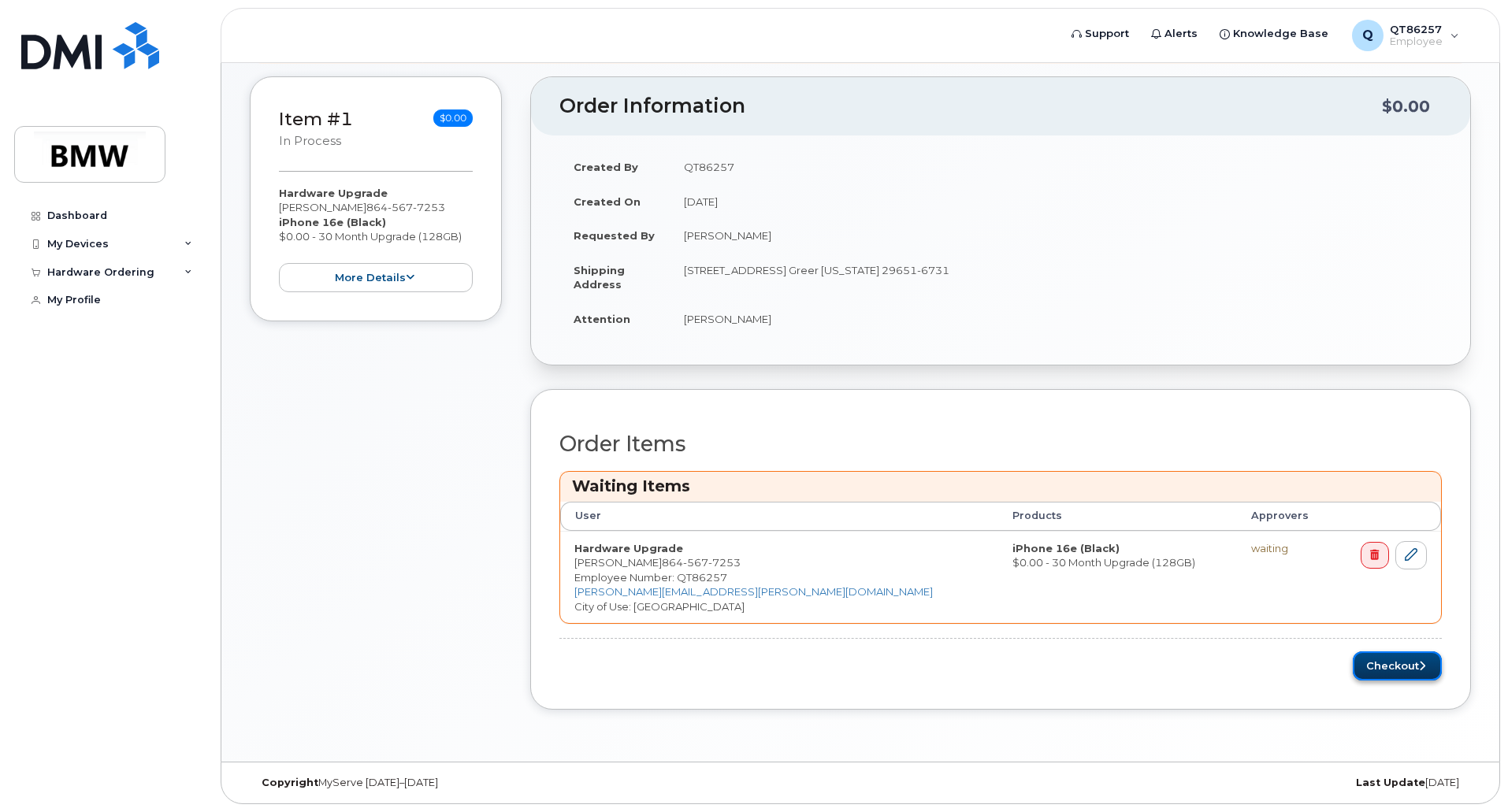
click at [1396, 658] on button "Checkout" at bounding box center [1397, 666] width 89 height 29
